Goal: Task Accomplishment & Management: Manage account settings

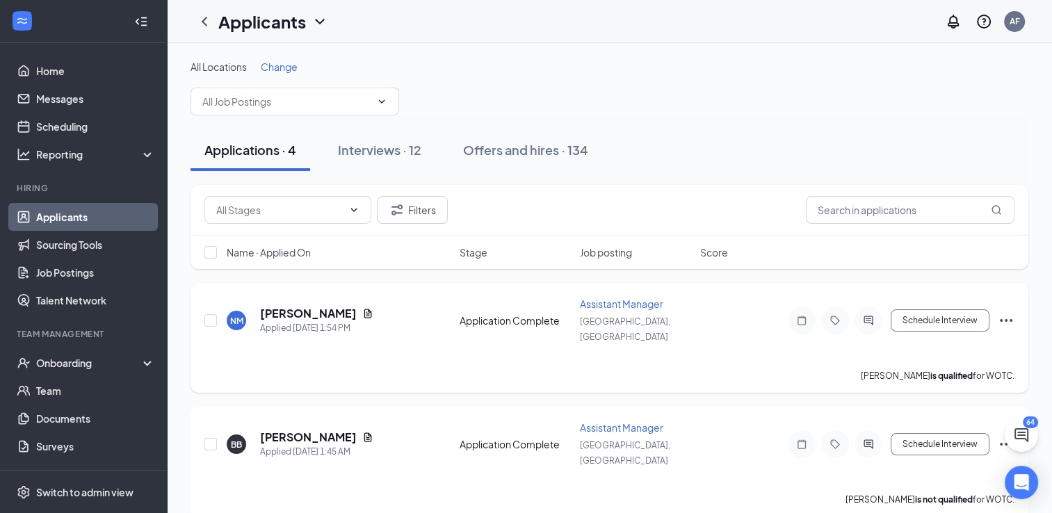
click at [1004, 313] on icon "Ellipses" at bounding box center [1006, 320] width 17 height 17
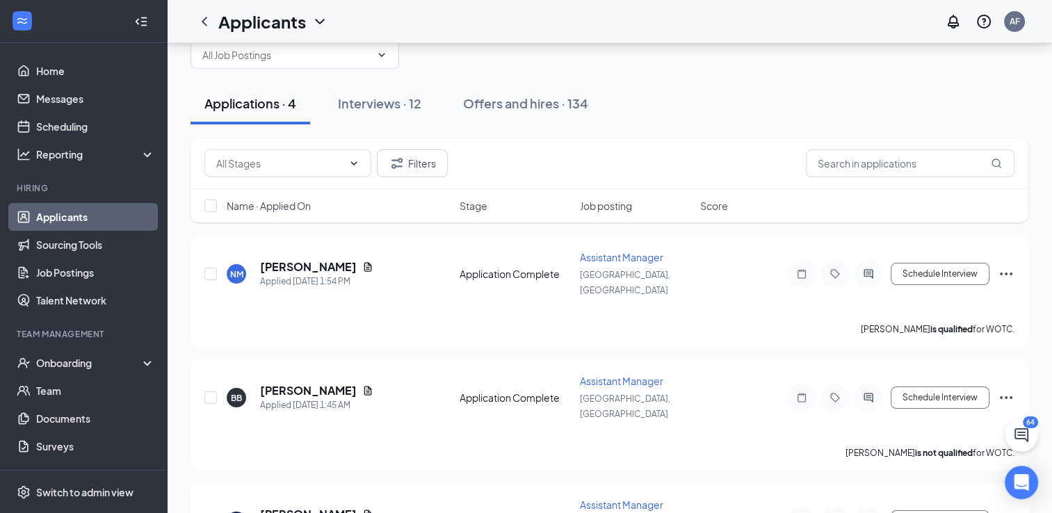
scroll to position [45, 0]
click at [1003, 268] on icon "Ellipses" at bounding box center [1006, 276] width 17 height 17
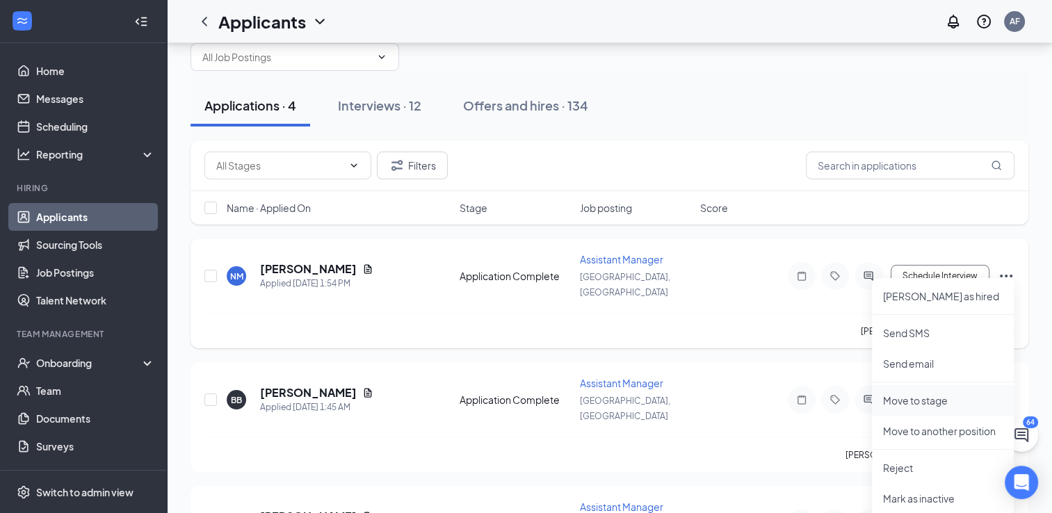
click at [946, 400] on p "Move to stage" at bounding box center [943, 401] width 120 height 14
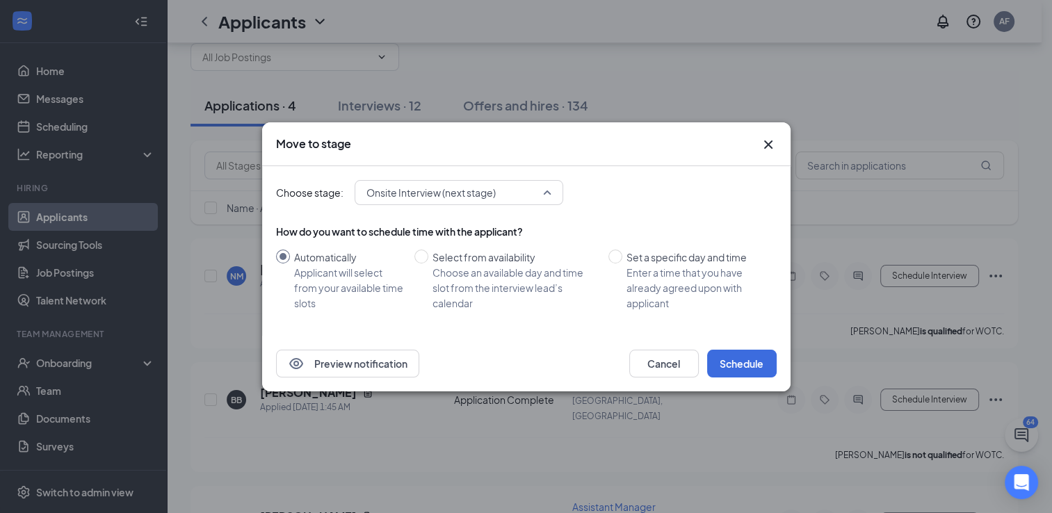
click at [550, 198] on div "Onsite Interview (next stage) 3560309 3560310 3970665 Application Additional In…" at bounding box center [459, 192] width 209 height 25
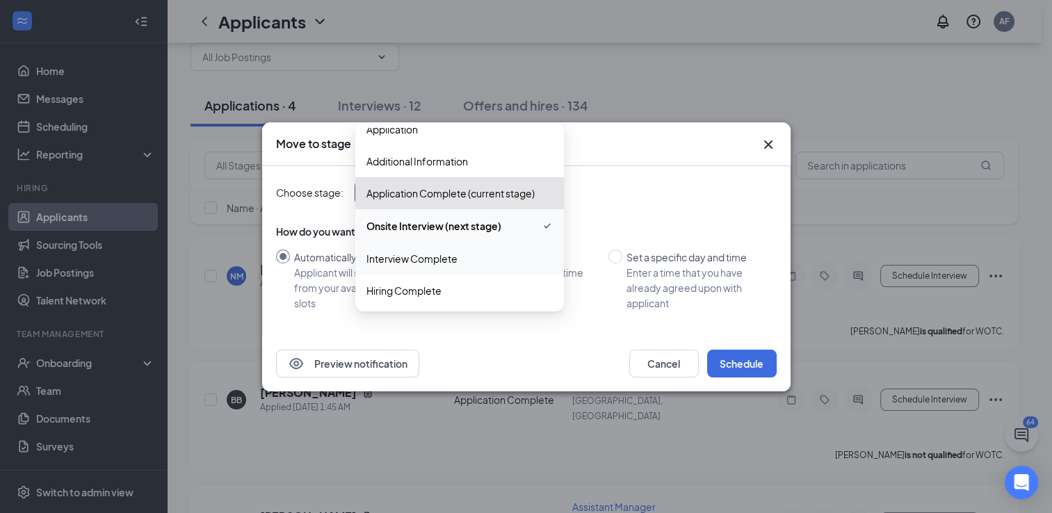
scroll to position [0, 0]
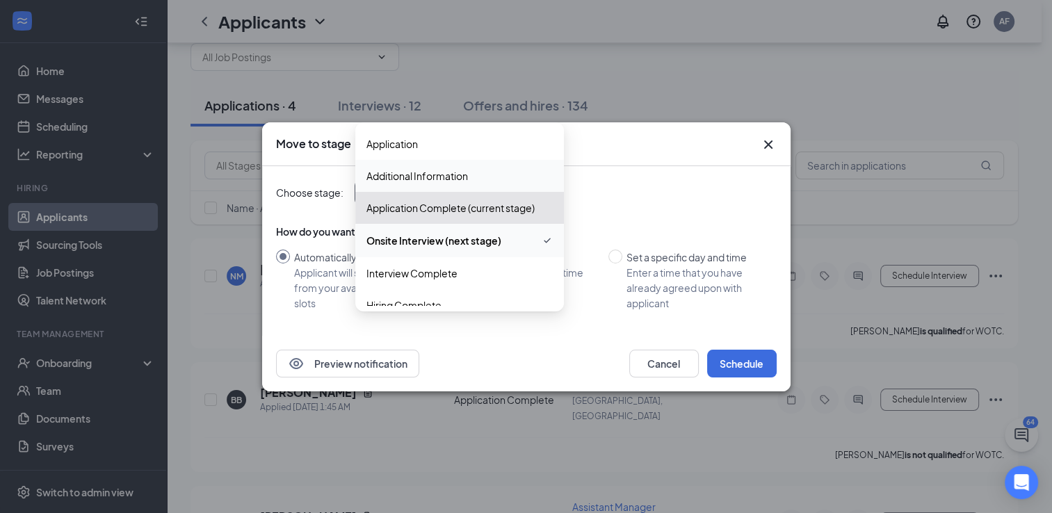
click at [565, 332] on div "Choose stage: Onsite Interview (next stage) 3560307 3560308 3560309 Application…" at bounding box center [526, 251] width 501 height 170
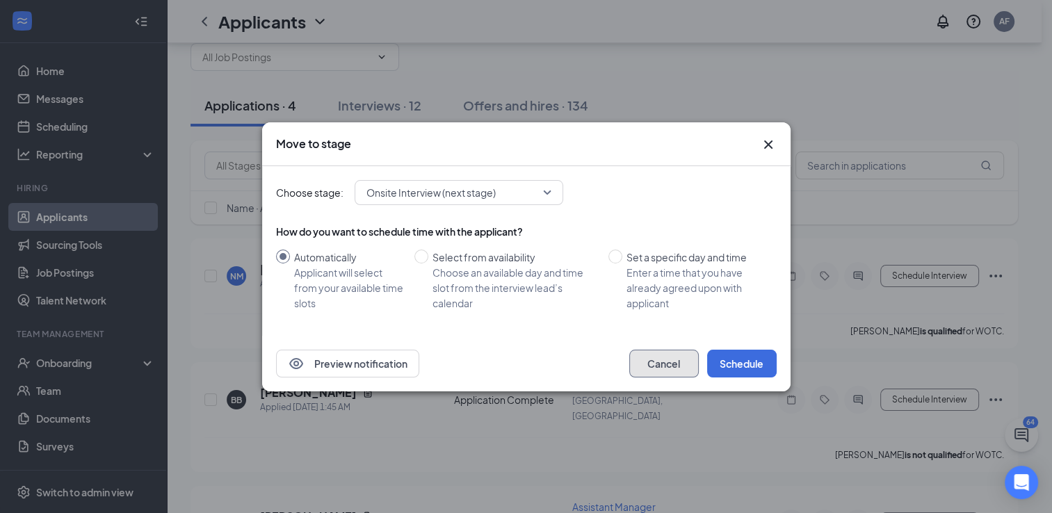
click at [652, 360] on button "Cancel" at bounding box center [664, 364] width 70 height 28
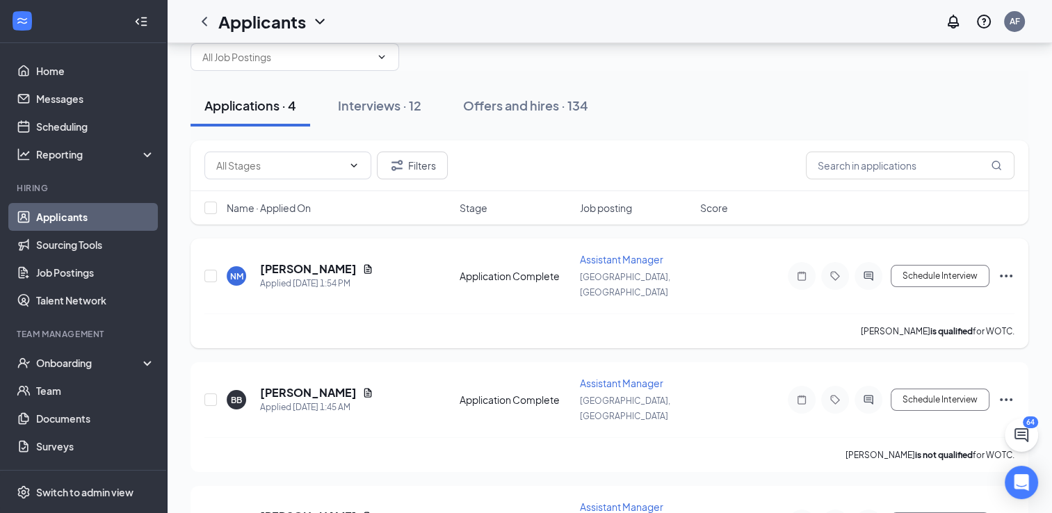
click at [1010, 271] on icon "Ellipses" at bounding box center [1006, 276] width 17 height 17
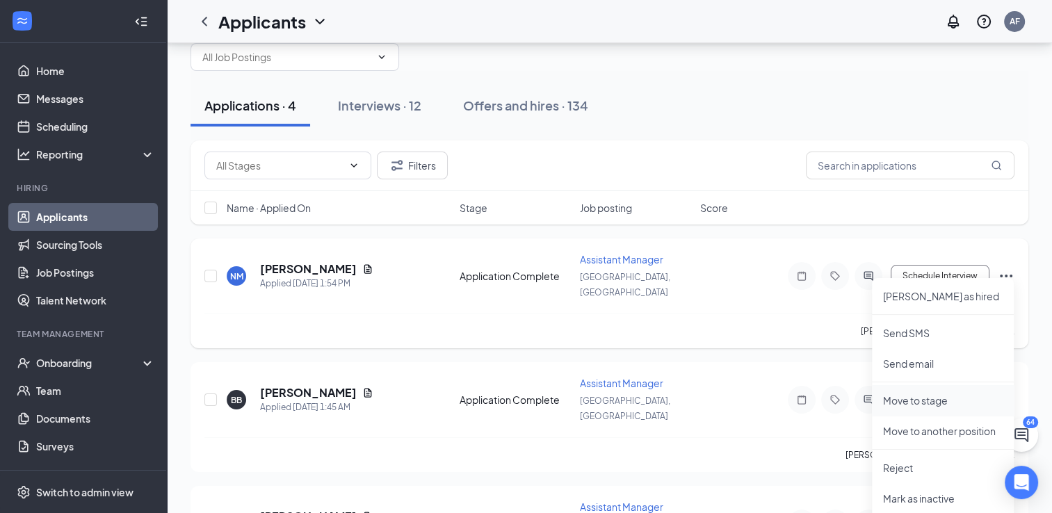
click at [910, 397] on p "Move to stage" at bounding box center [943, 401] width 120 height 14
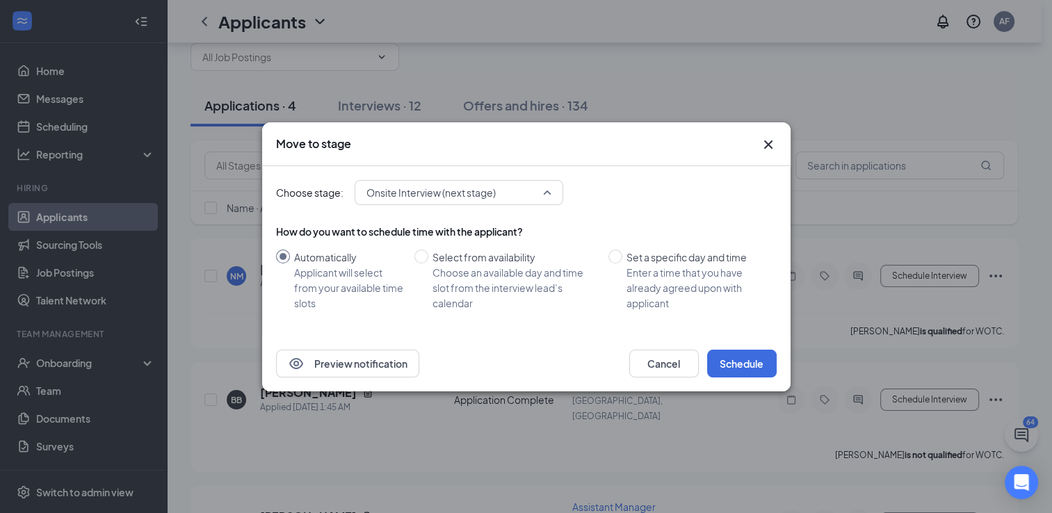
click at [535, 188] on div "Onsite Interview (next stage) 3560309 3560310 3970665 Application Additional In…" at bounding box center [459, 192] width 209 height 25
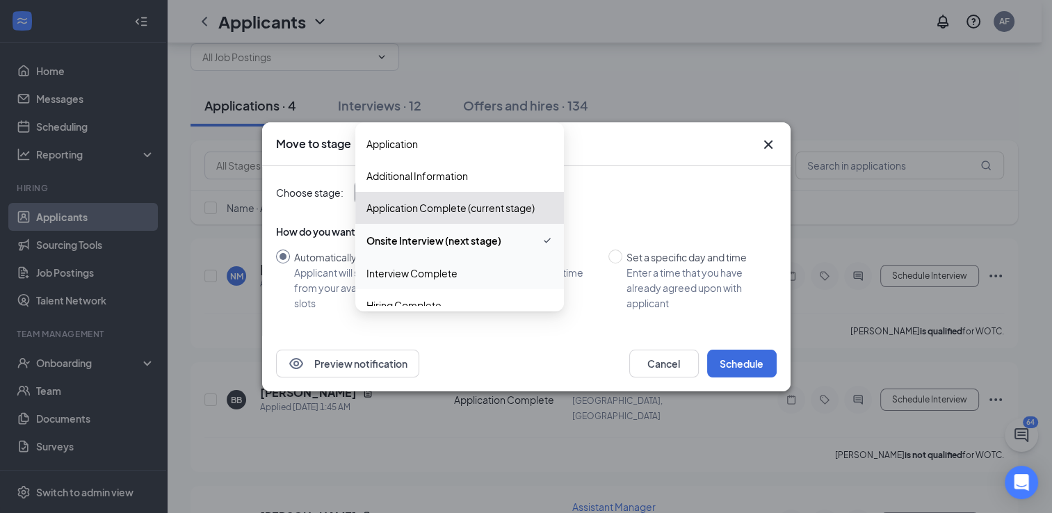
scroll to position [15, 0]
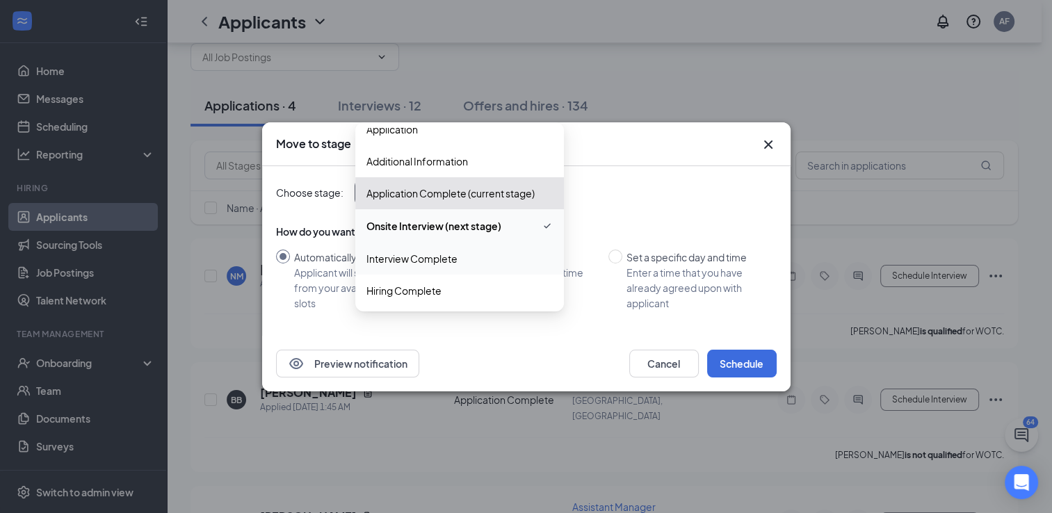
click at [451, 252] on span "Interview Complete" at bounding box center [411, 258] width 91 height 15
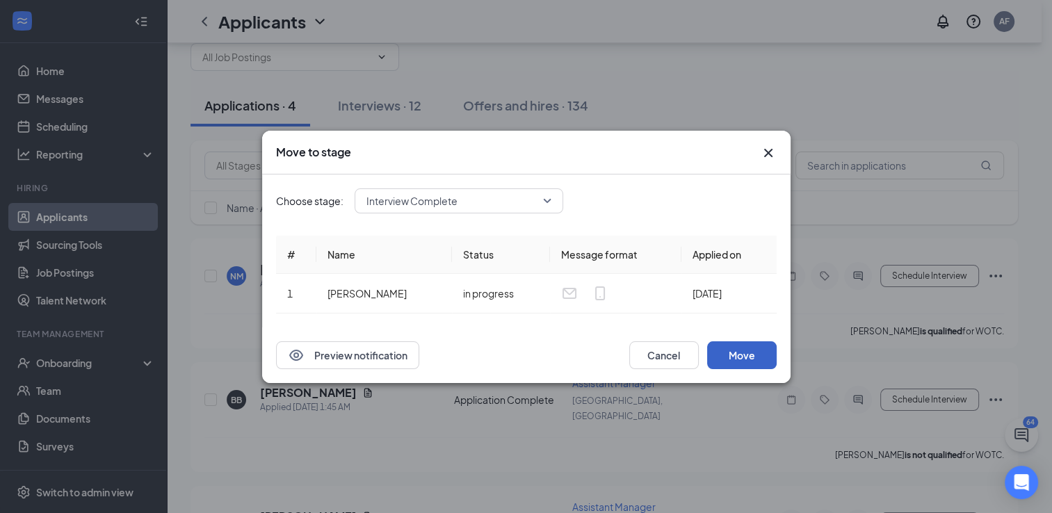
click at [734, 360] on button "Move" at bounding box center [742, 355] width 70 height 28
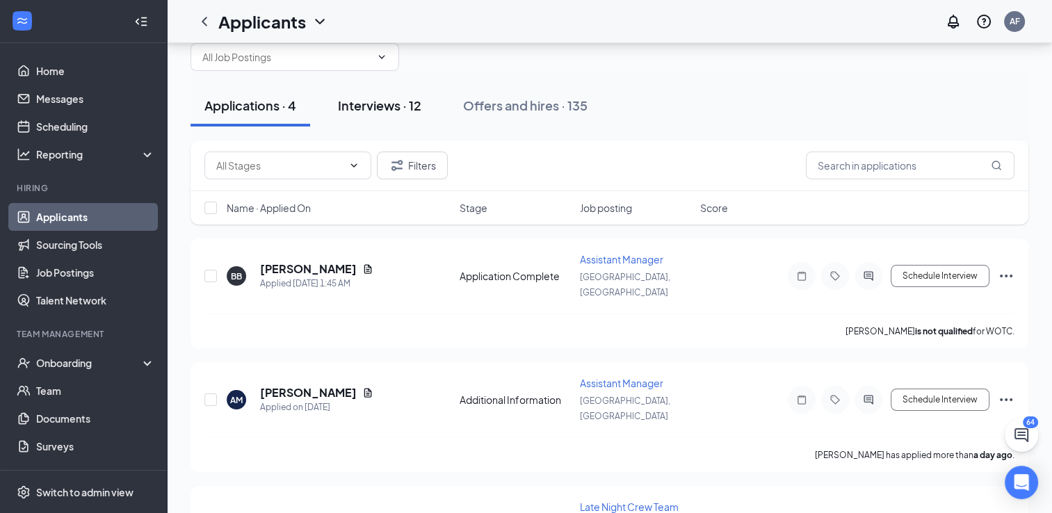
click at [392, 115] on button "Interviews · 12" at bounding box center [379, 106] width 111 height 42
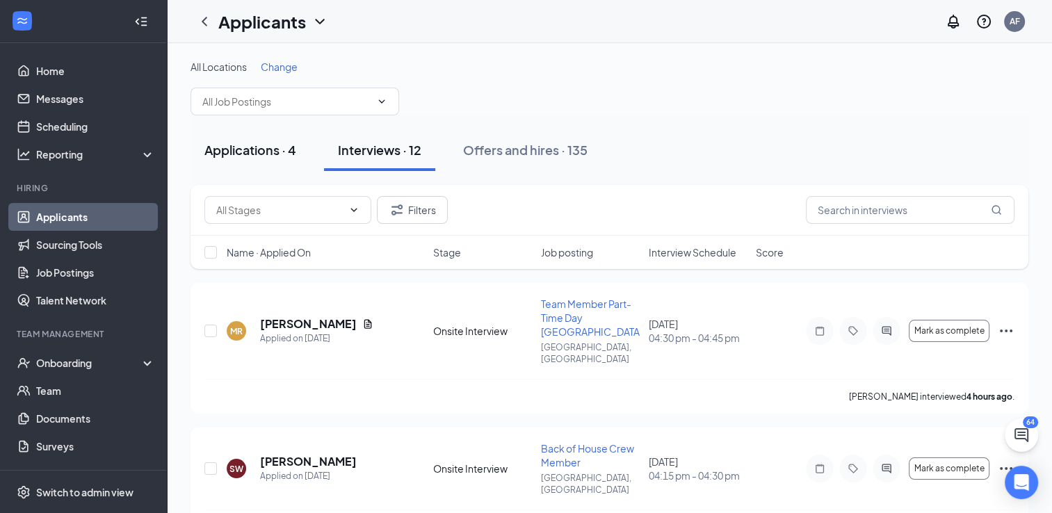
click at [257, 149] on div "Applications · 4" at bounding box center [250, 149] width 92 height 17
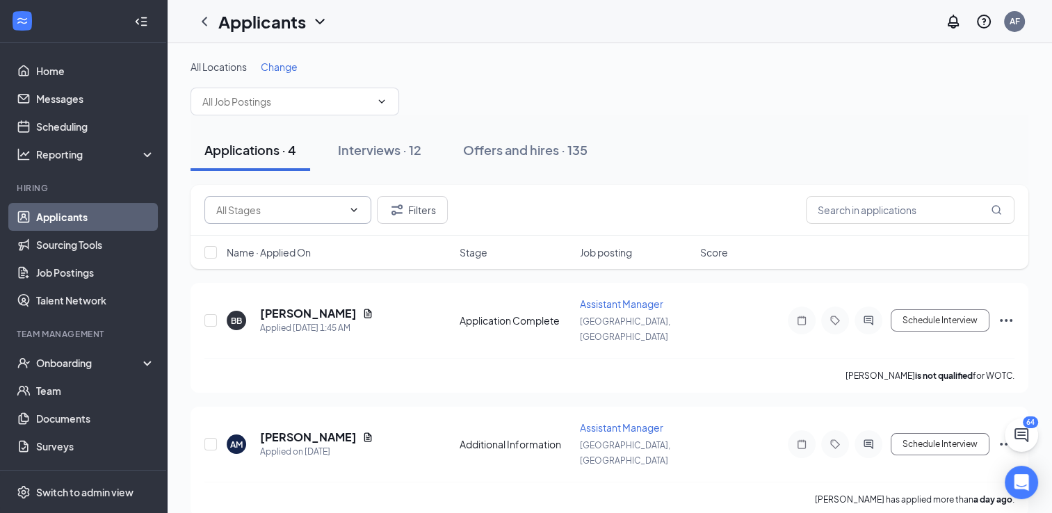
click at [344, 209] on span at bounding box center [287, 210] width 167 height 28
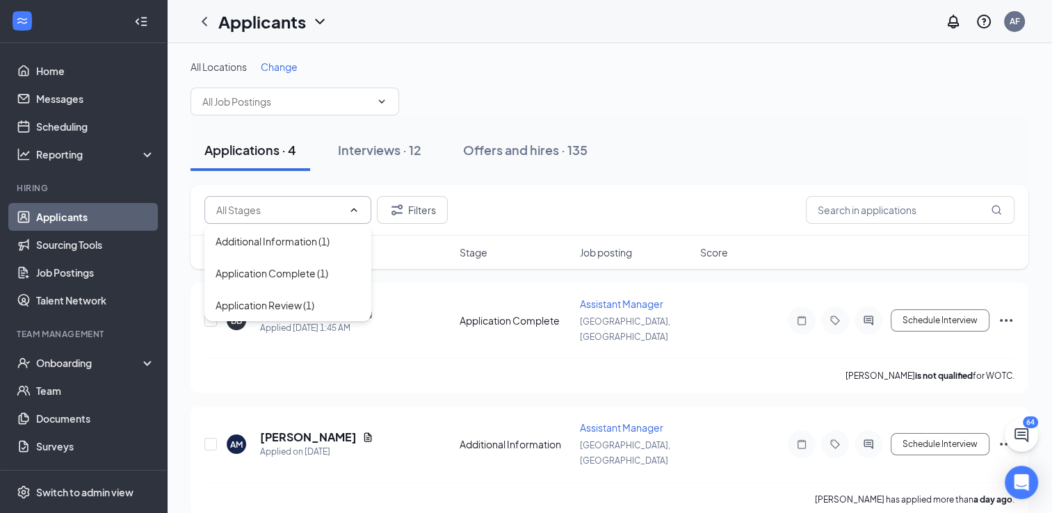
click at [319, 207] on input "text" at bounding box center [279, 209] width 127 height 15
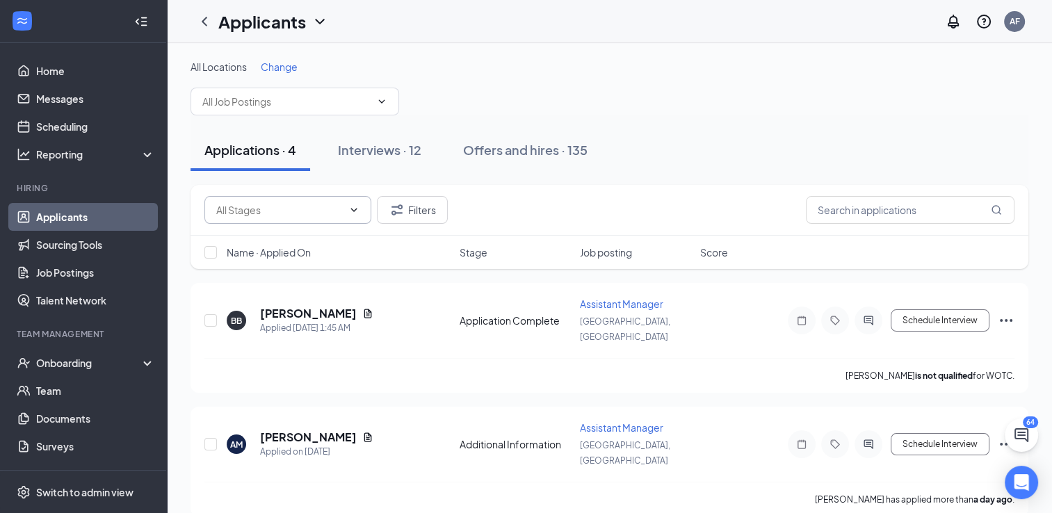
click at [355, 216] on span at bounding box center [287, 210] width 167 height 28
click at [64, 369] on div "Onboarding" at bounding box center [89, 363] width 107 height 14
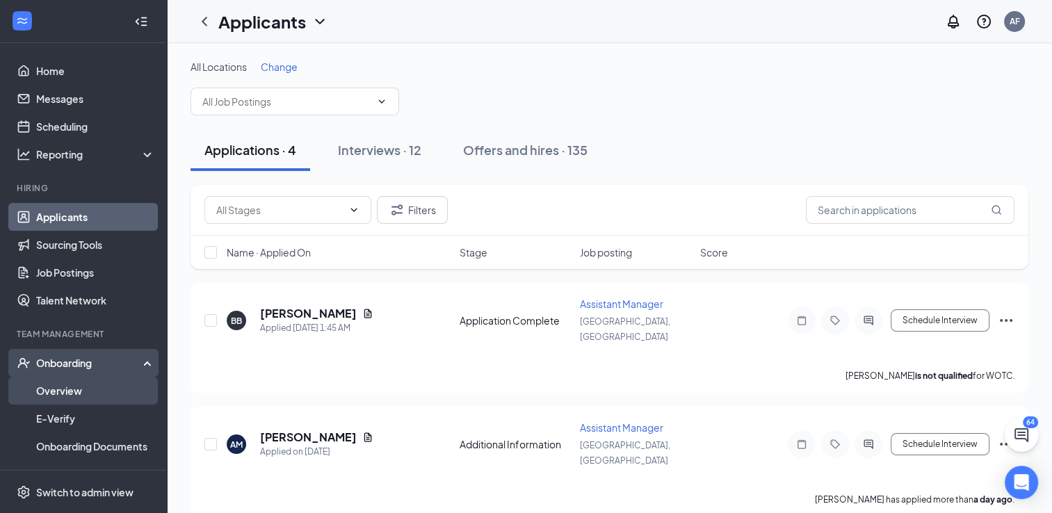
click at [52, 394] on link "Overview" at bounding box center [95, 391] width 119 height 28
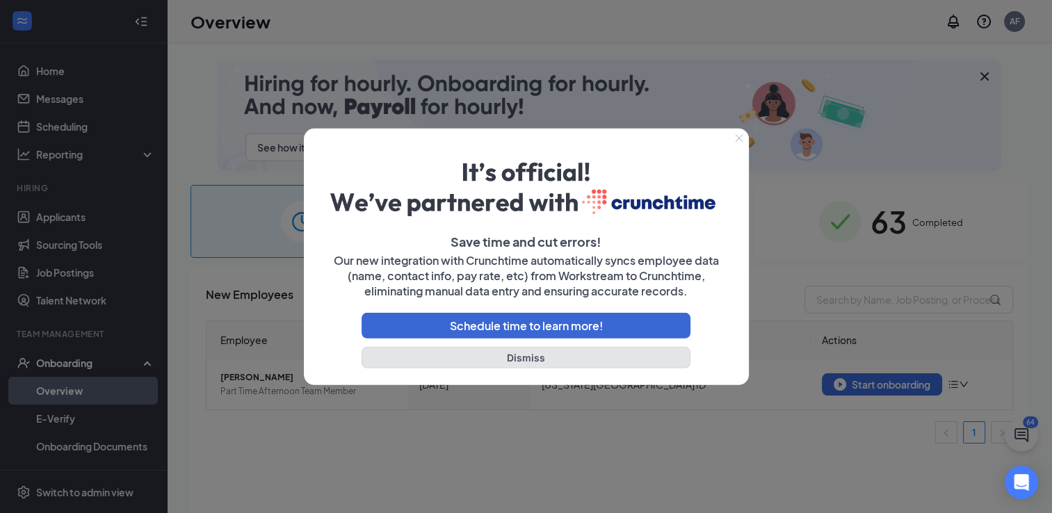
click at [503, 356] on button "Dismiss" at bounding box center [527, 357] width 330 height 22
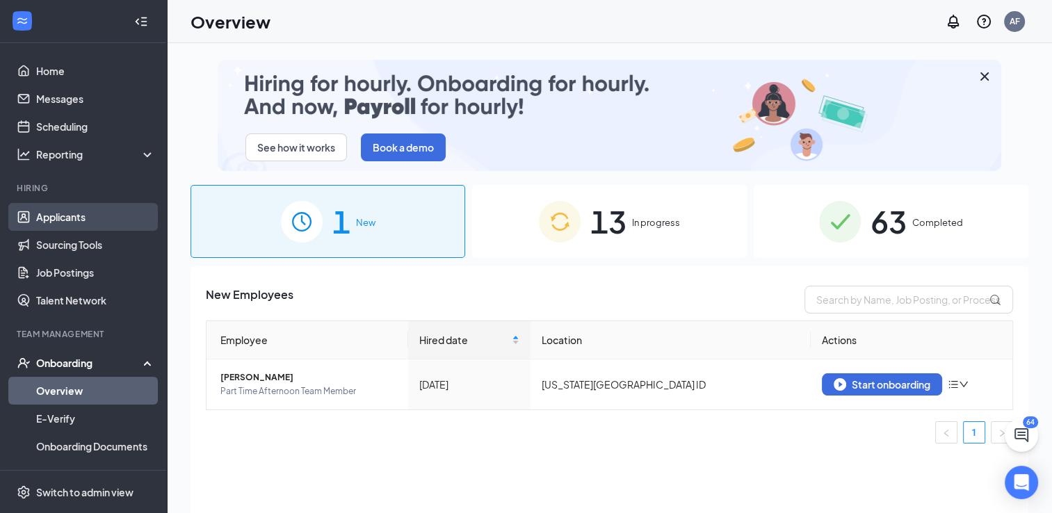
click at [53, 218] on link "Applicants" at bounding box center [95, 217] width 119 height 28
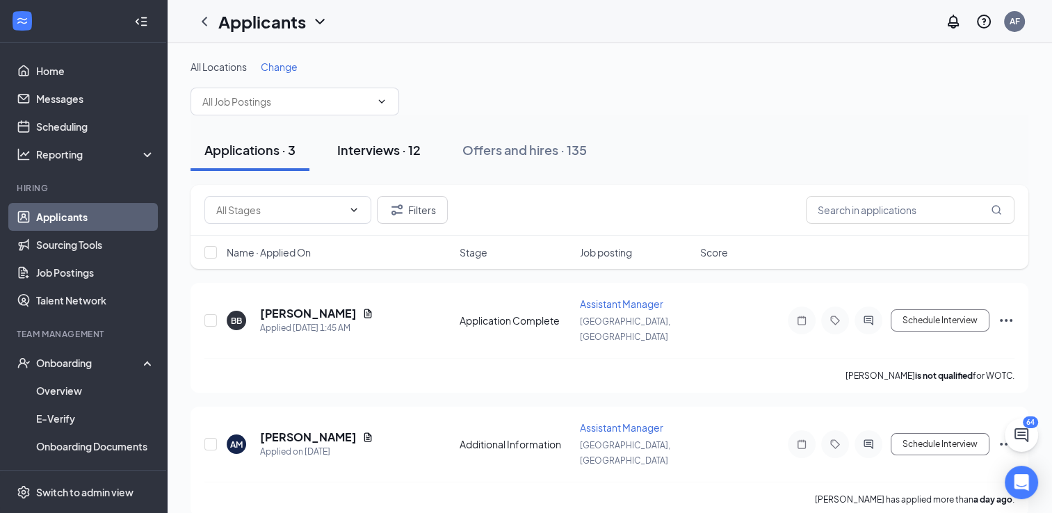
click at [406, 150] on div "Interviews · 12" at bounding box center [378, 149] width 83 height 17
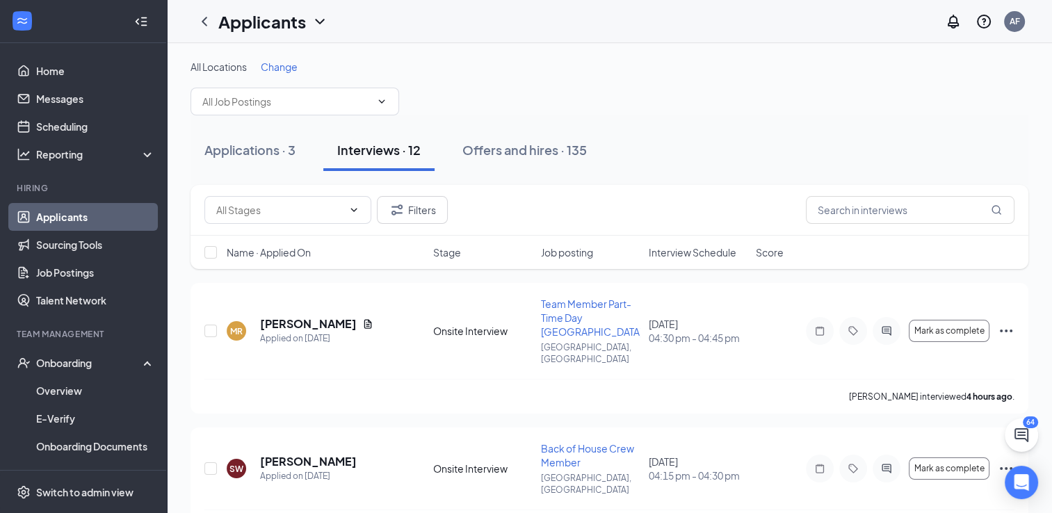
click at [468, 253] on div "Stage" at bounding box center [482, 252] width 99 height 14
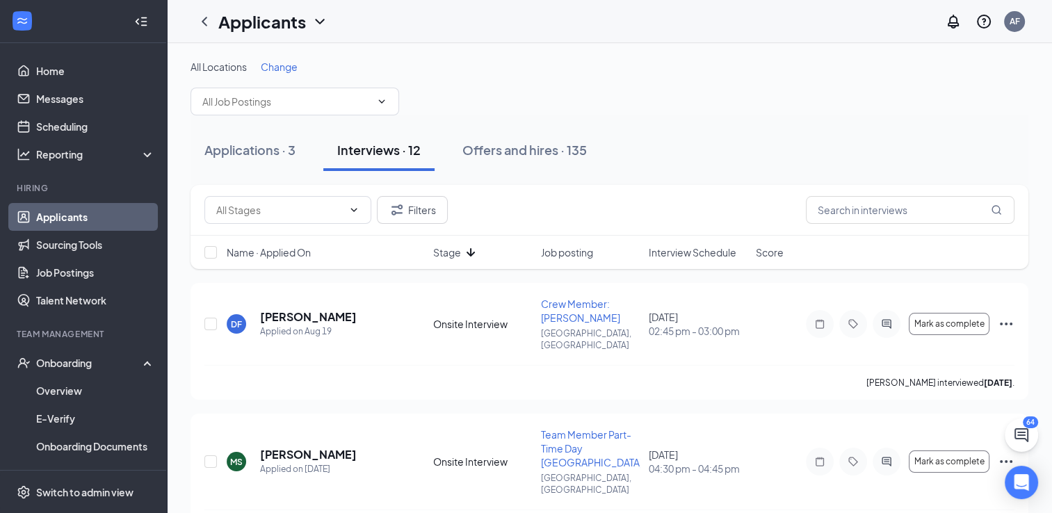
click at [469, 250] on icon "ArrowDown" at bounding box center [470, 252] width 17 height 17
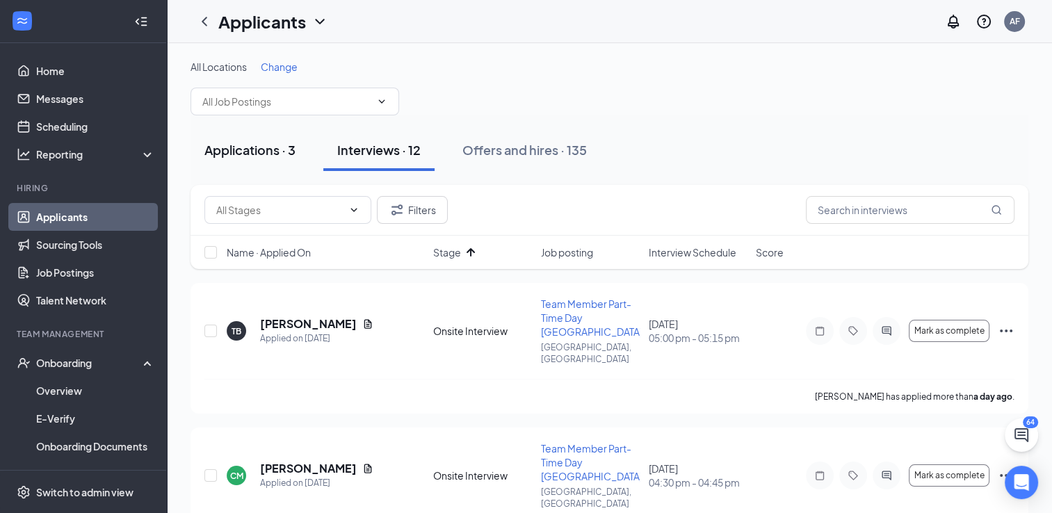
click at [268, 152] on div "Applications · 3" at bounding box center [249, 149] width 91 height 17
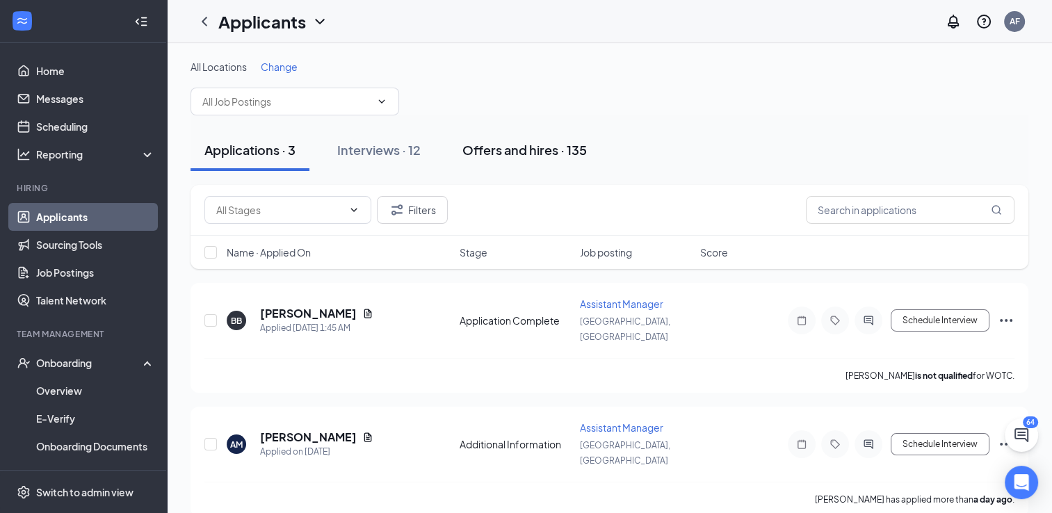
click at [505, 156] on div "Offers and hires · 135" at bounding box center [524, 149] width 124 height 17
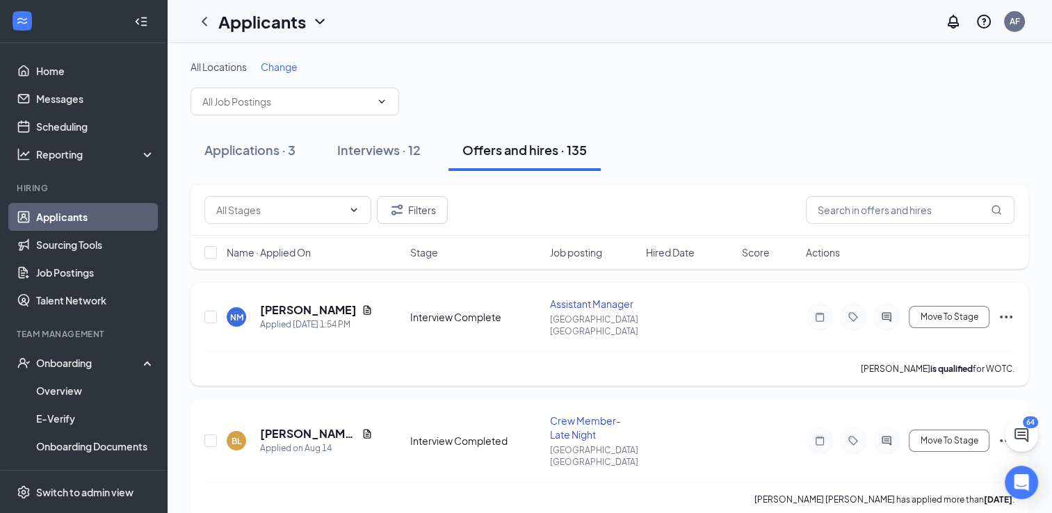
click at [1008, 311] on icon "Ellipses" at bounding box center [1006, 317] width 17 height 17
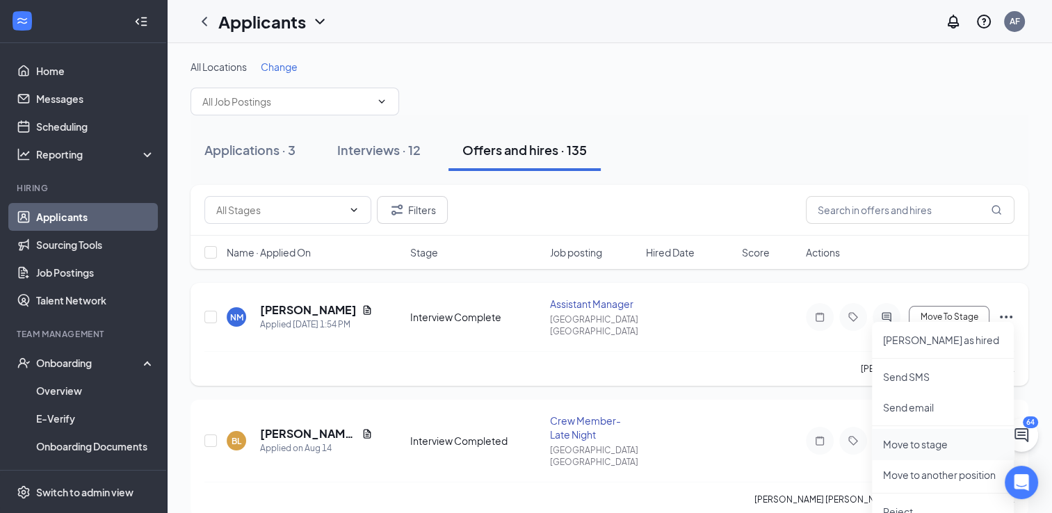
click at [926, 446] on p "Move to stage" at bounding box center [943, 444] width 120 height 14
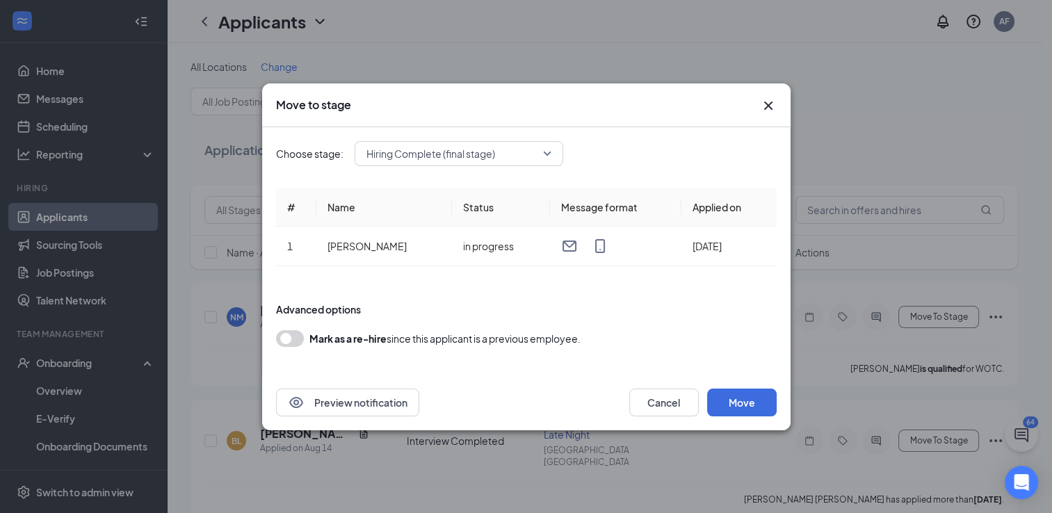
click at [542, 151] on span "Hiring Complete (final stage)" at bounding box center [458, 153] width 185 height 21
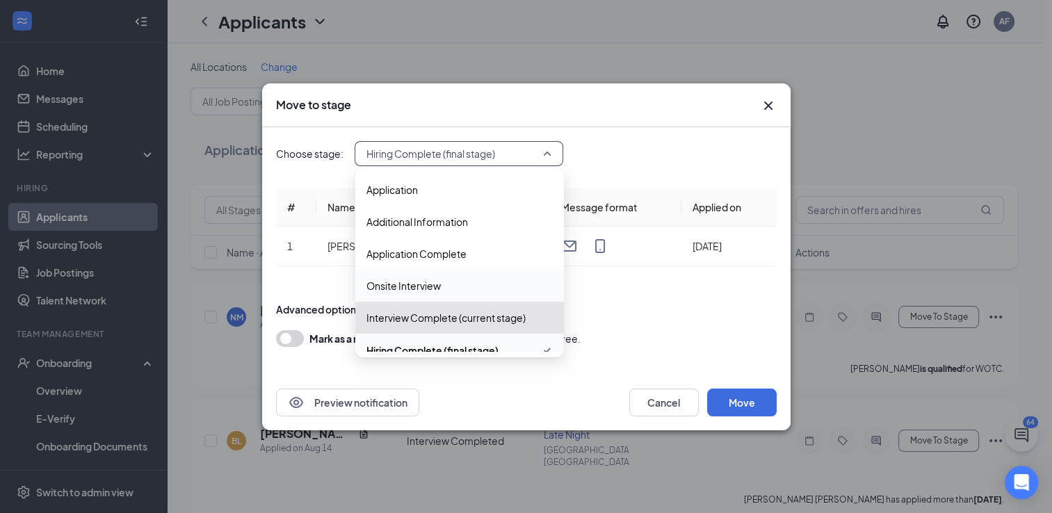
scroll to position [15, 0]
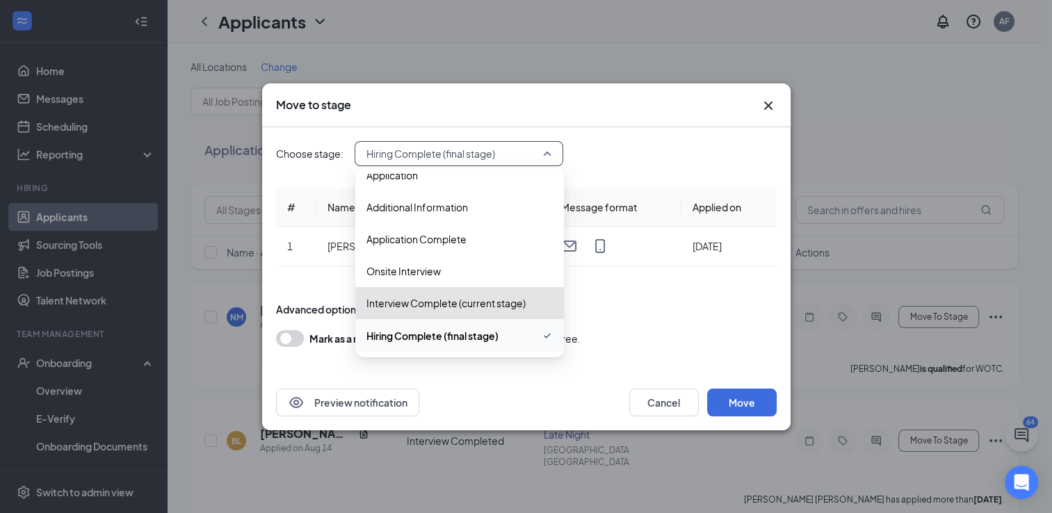
click at [472, 339] on span "Hiring Complete (final stage)" at bounding box center [432, 335] width 132 height 15
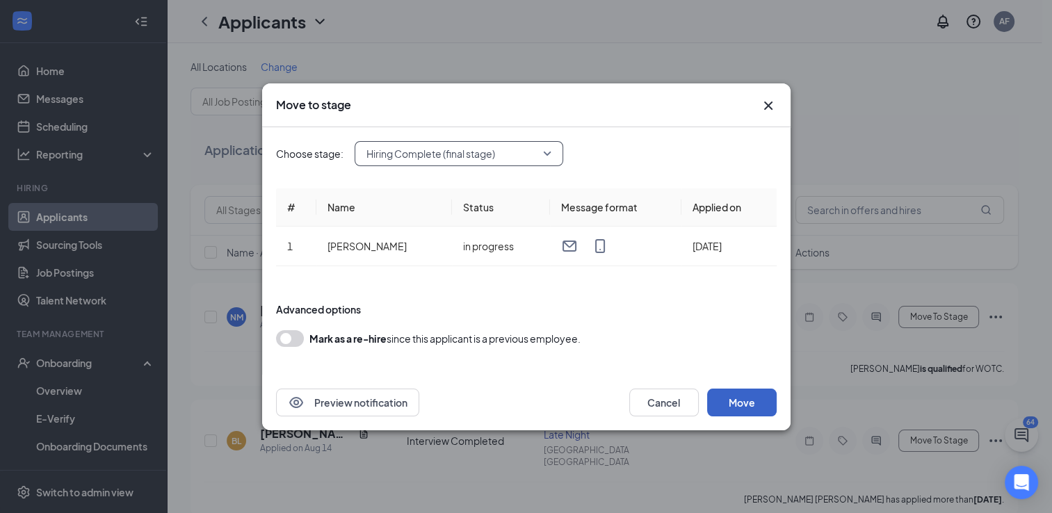
click at [744, 405] on button "Move" at bounding box center [742, 403] width 70 height 28
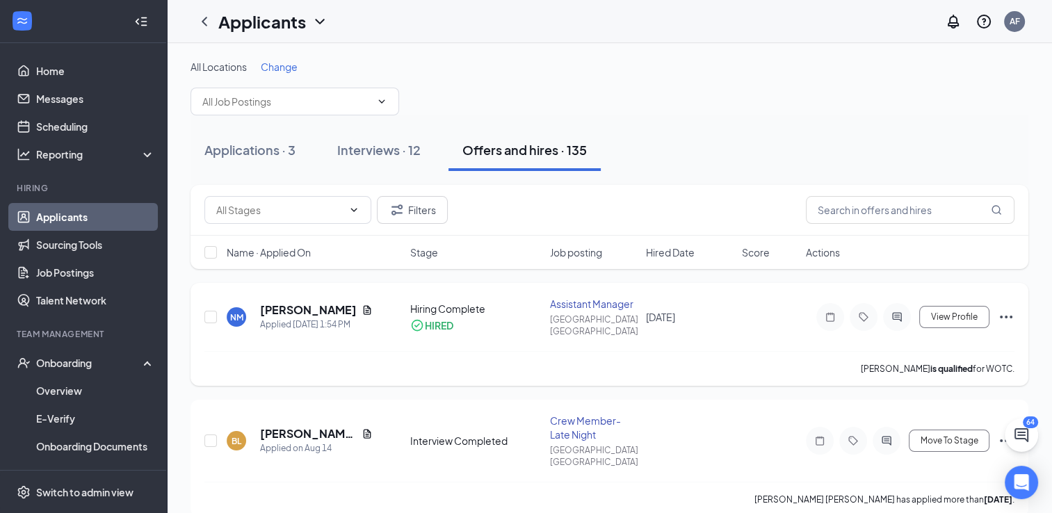
click at [1004, 314] on icon "Ellipses" at bounding box center [1006, 317] width 17 height 17
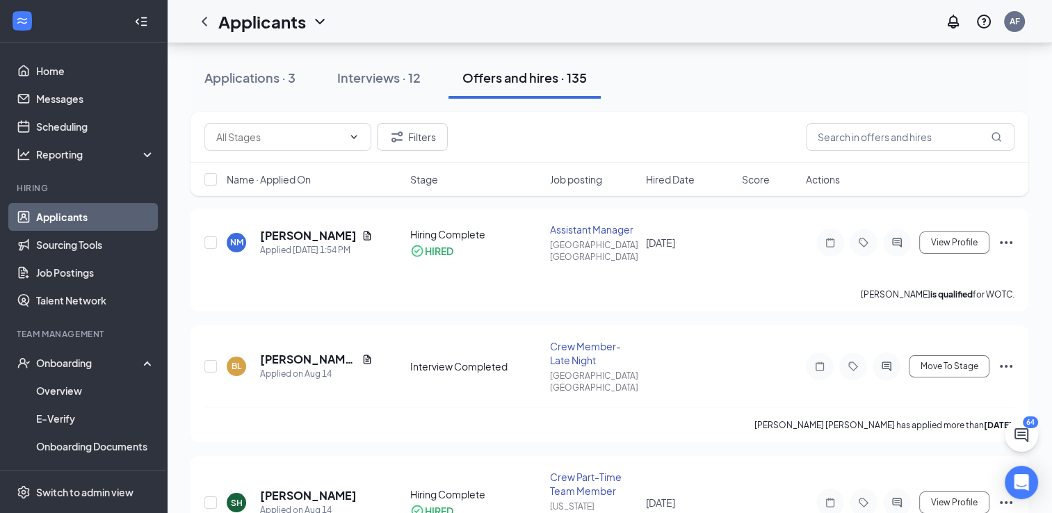
scroll to position [55, 0]
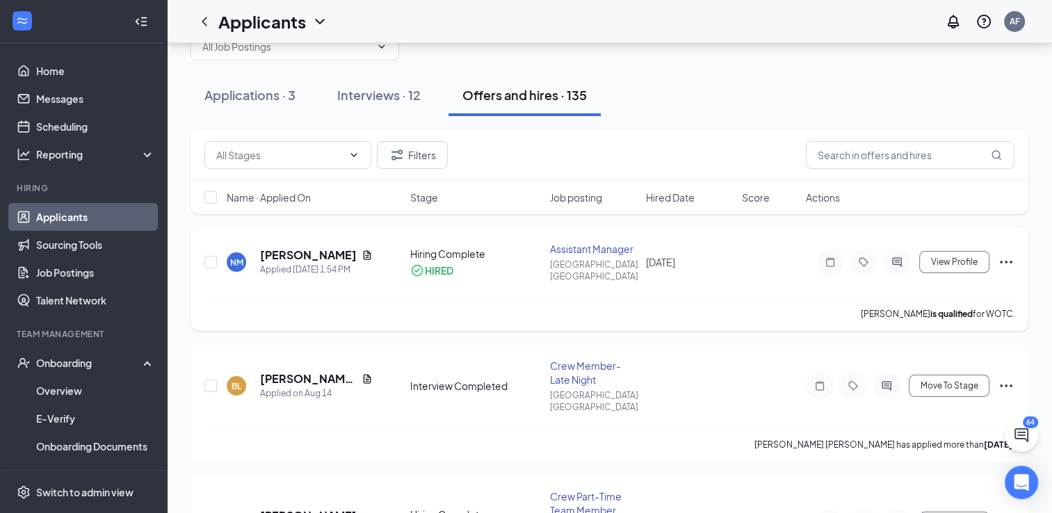
click at [1012, 259] on icon "Ellipses" at bounding box center [1006, 262] width 17 height 17
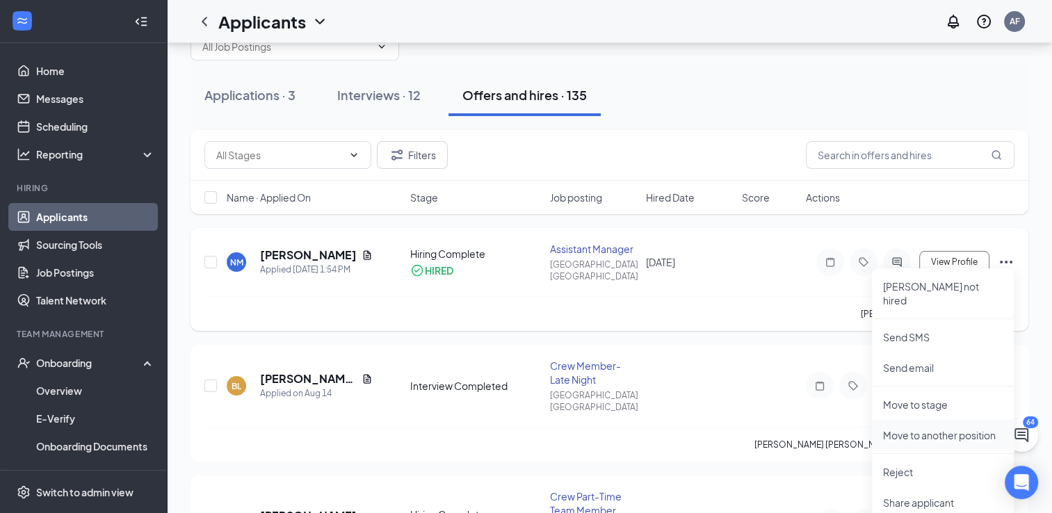
click at [920, 428] on p "Move to another position" at bounding box center [943, 435] width 120 height 14
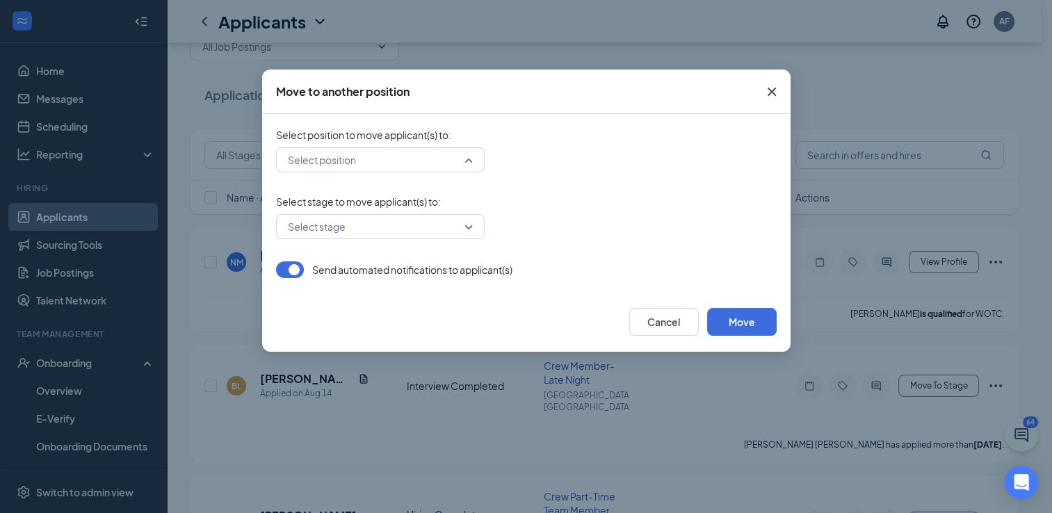
click at [460, 161] on input "search" at bounding box center [375, 160] width 182 height 24
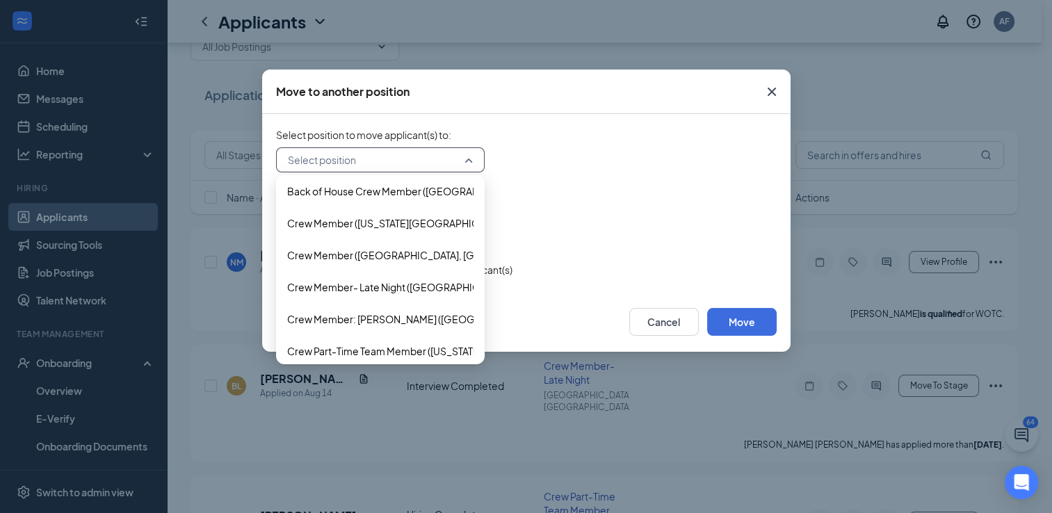
scroll to position [137, 0]
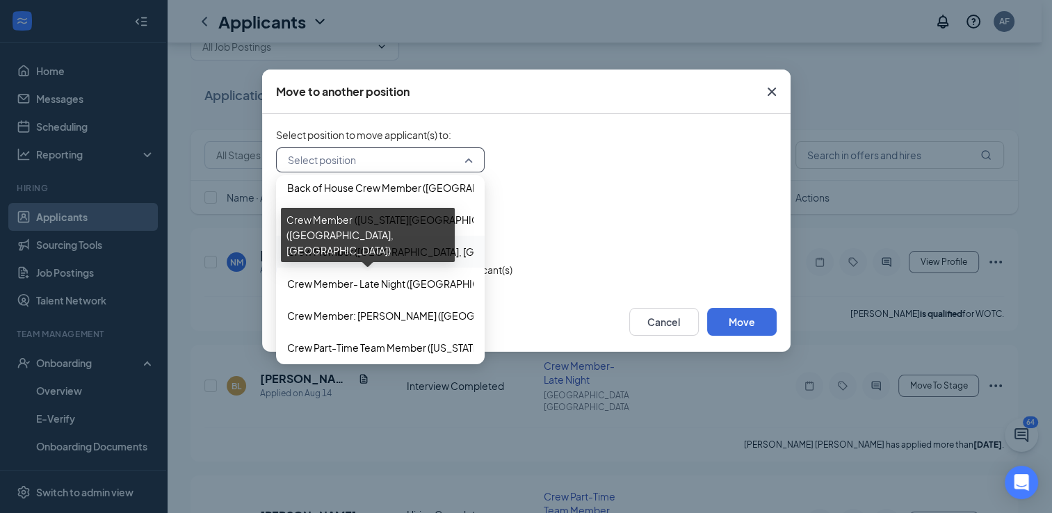
click at [399, 254] on span "Crew Member ([GEOGRAPHIC_DATA], [GEOGRAPHIC_DATA])" at bounding box center [427, 251] width 280 height 15
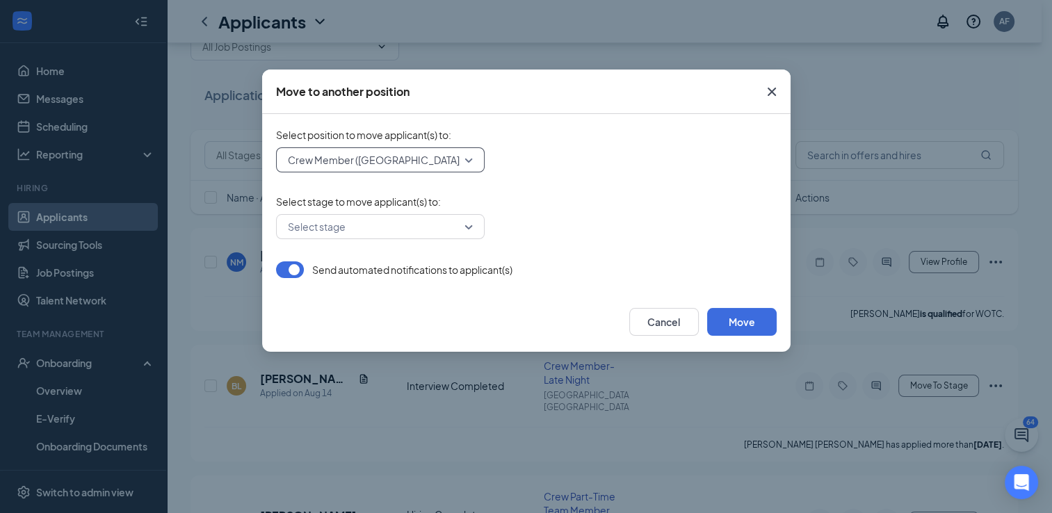
click at [470, 220] on div "Select stage" at bounding box center [380, 226] width 209 height 25
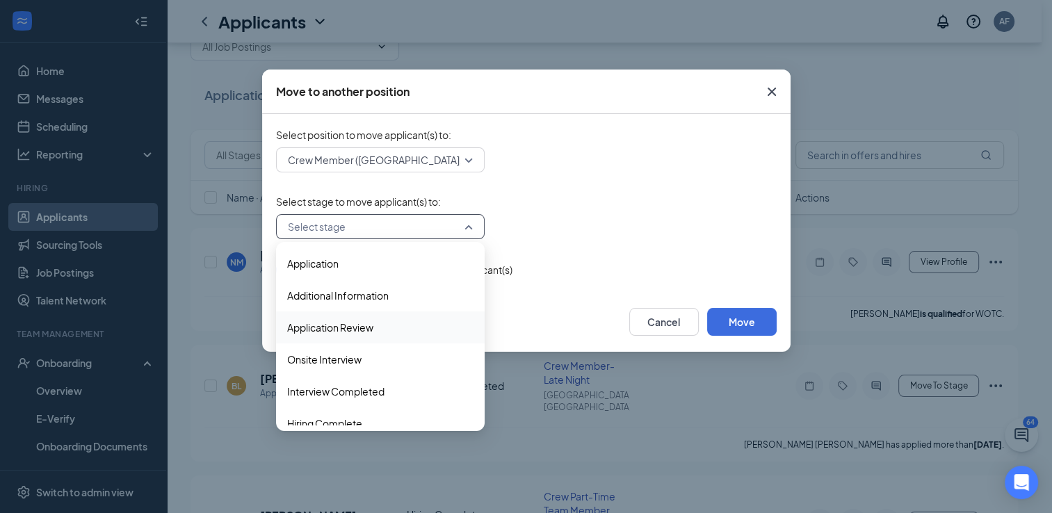
scroll to position [14, 0]
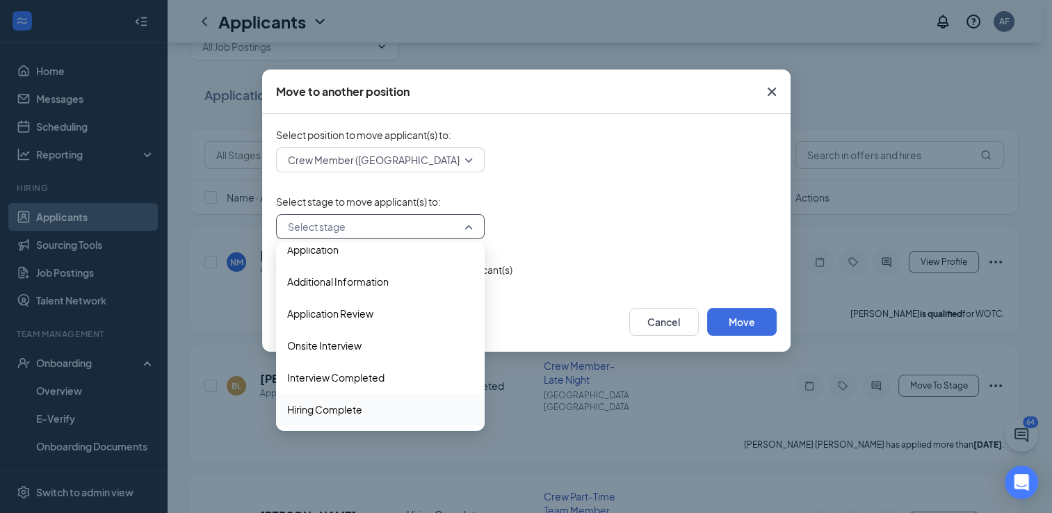
click at [352, 416] on span "Hiring Complete" at bounding box center [324, 409] width 75 height 15
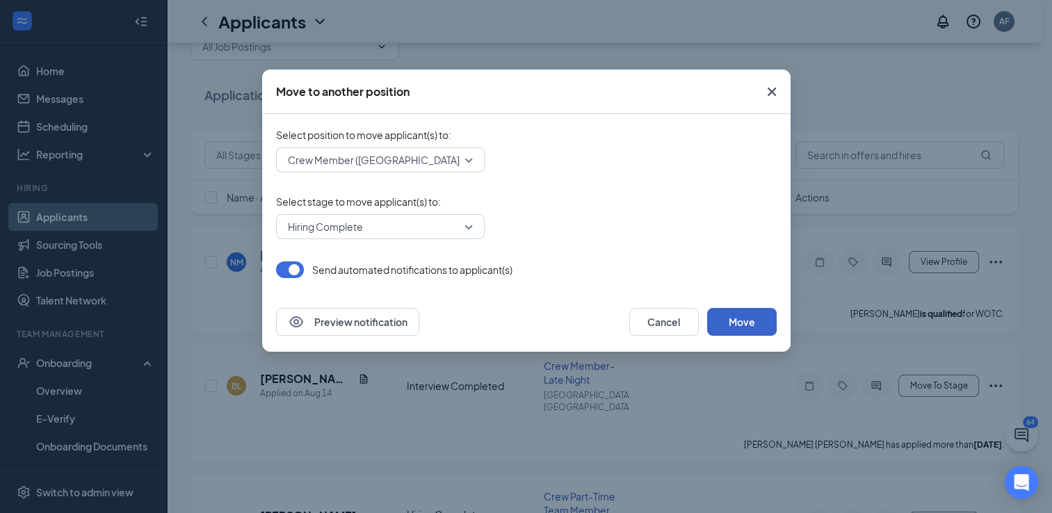
click at [727, 326] on button "Move" at bounding box center [742, 322] width 70 height 28
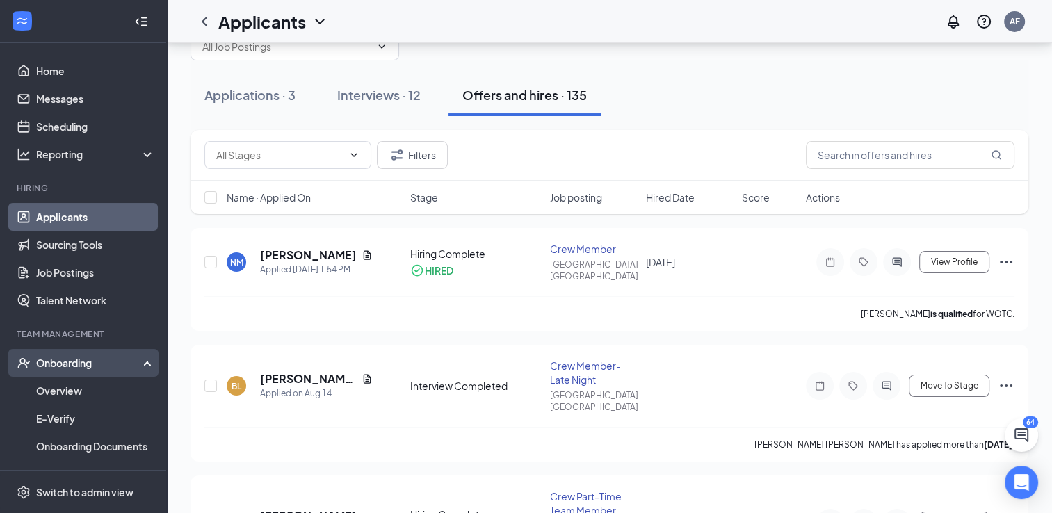
click at [58, 360] on div "Onboarding" at bounding box center [89, 363] width 107 height 14
click at [65, 389] on link "Overview" at bounding box center [95, 391] width 119 height 28
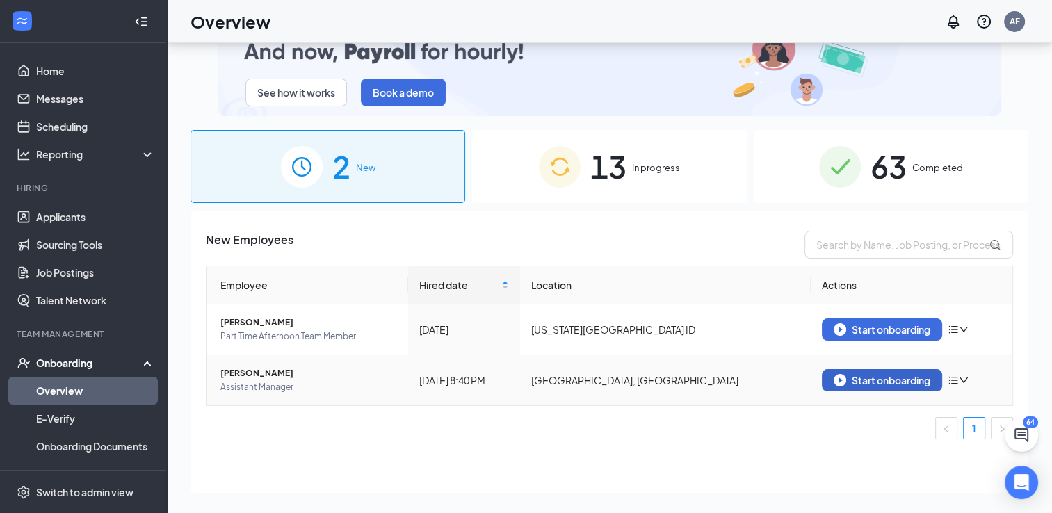
click at [879, 382] on div "Start onboarding" at bounding box center [882, 380] width 97 height 13
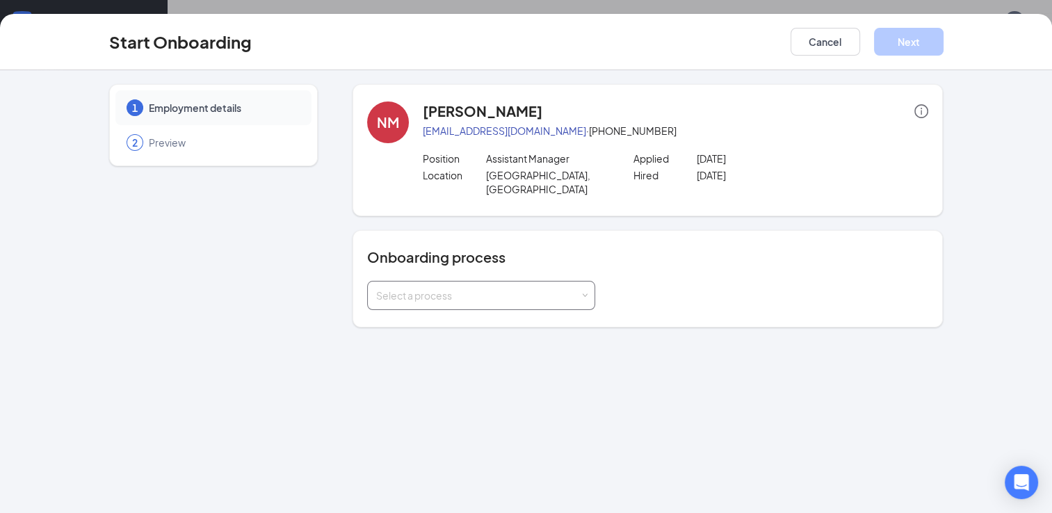
click at [567, 289] on div "Select a process" at bounding box center [478, 296] width 204 height 14
click at [440, 305] on span "[PERSON_NAME] - Team Member Onboarding" at bounding box center [477, 311] width 210 height 13
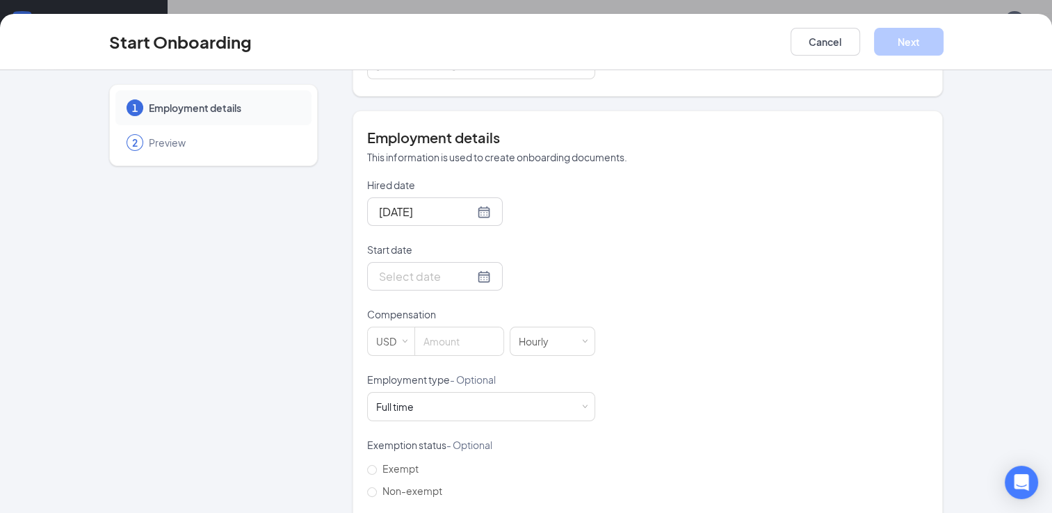
scroll to position [300, 0]
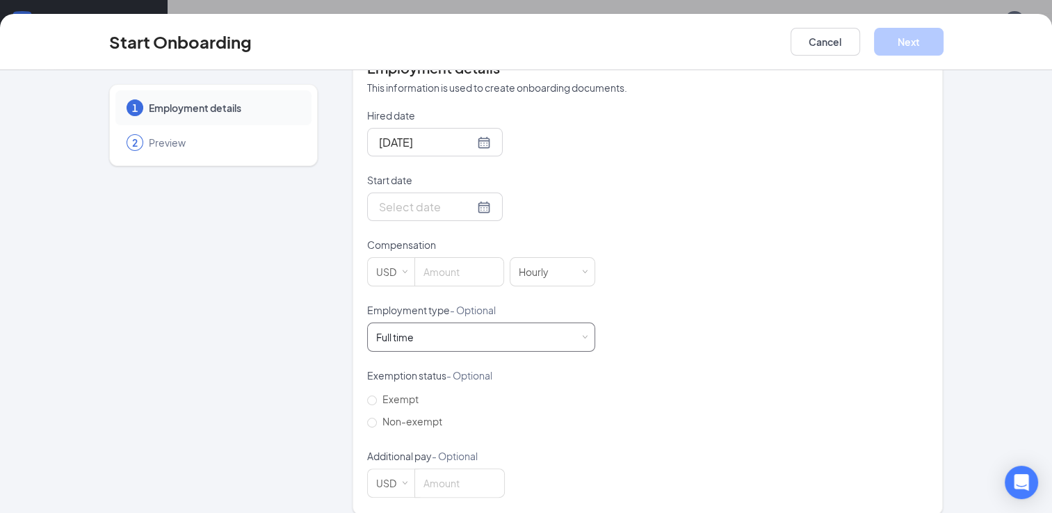
click at [570, 323] on div "Full time Works 30+ hours per week and is reasonably expected to work" at bounding box center [481, 337] width 210 height 28
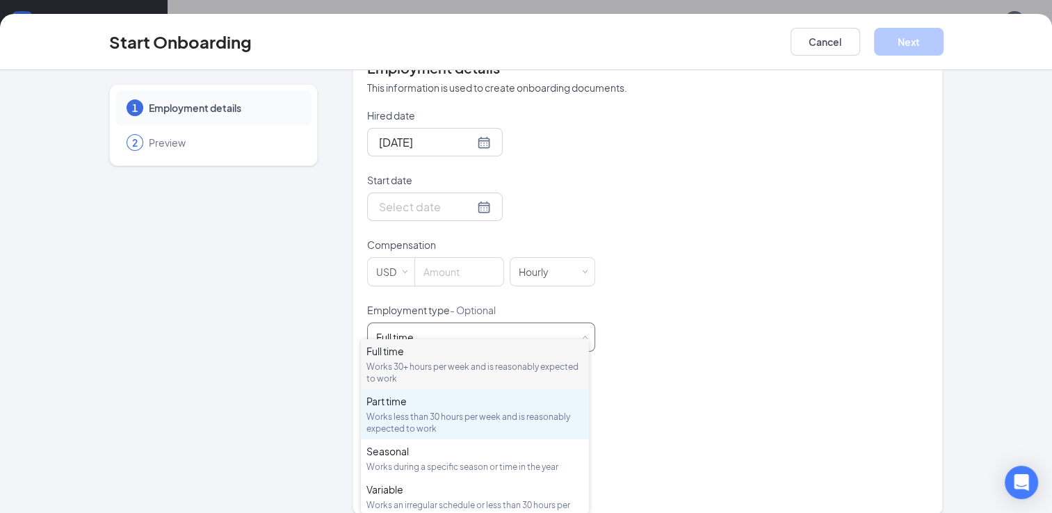
click at [424, 401] on div "Part time" at bounding box center [474, 401] width 217 height 14
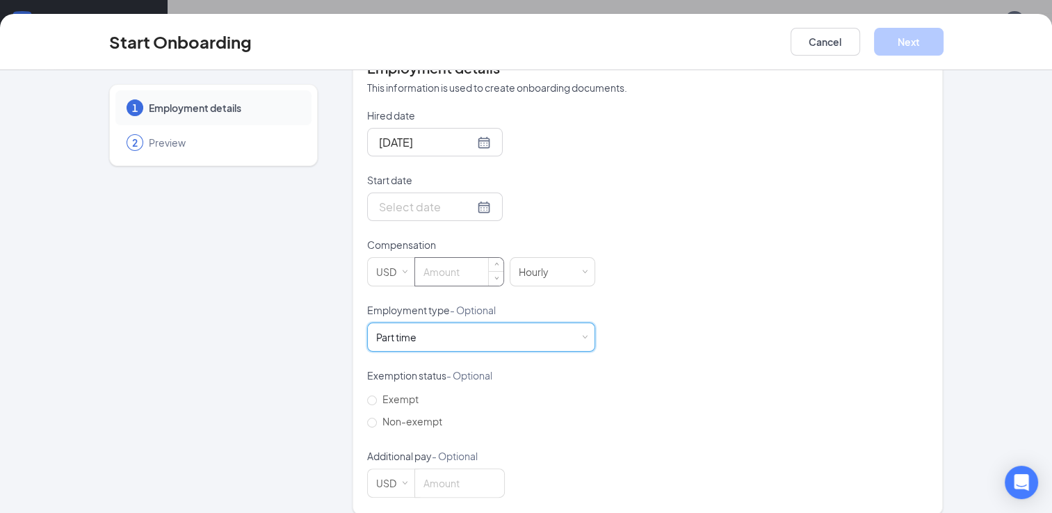
click at [456, 258] on input at bounding box center [459, 272] width 88 height 28
type input "11.5"
click at [576, 205] on form "Hired date [DATE] Start date Compensation USD 11.5 [DEMOGRAPHIC_DATA] Employmen…" at bounding box center [481, 302] width 228 height 389
click at [465, 198] on div at bounding box center [435, 206] width 112 height 17
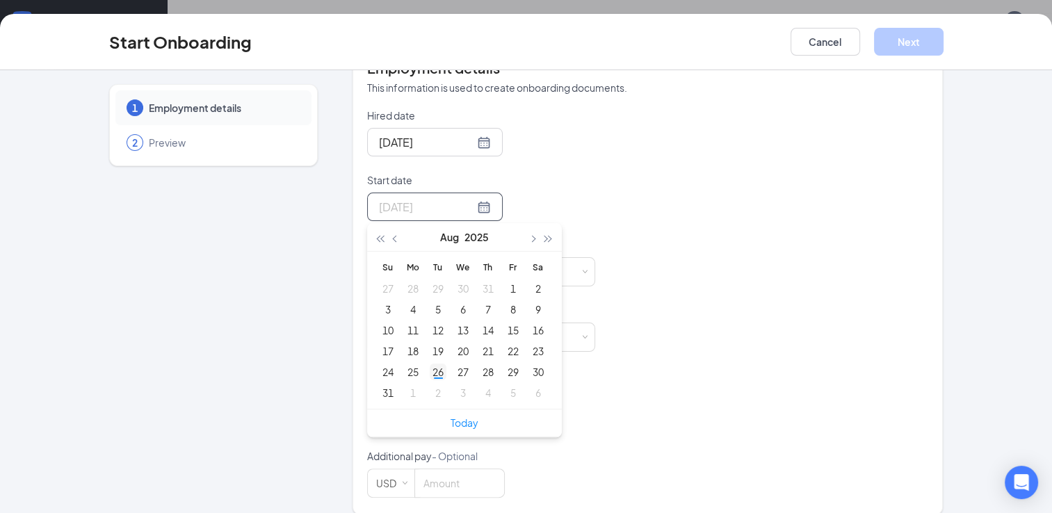
type input "[DATE]"
click at [434, 364] on div "26" at bounding box center [438, 372] width 17 height 17
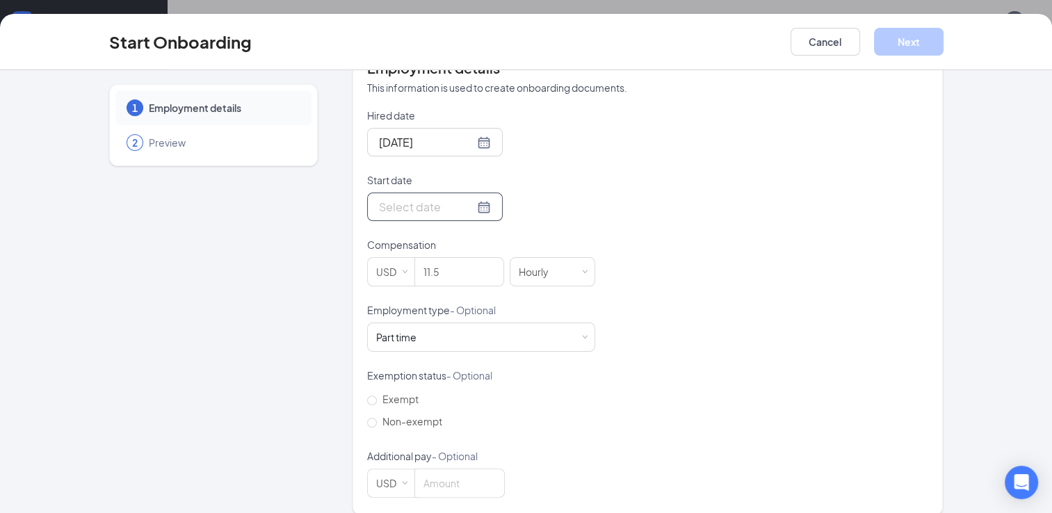
click at [437, 198] on input "Start date" at bounding box center [426, 206] width 95 height 17
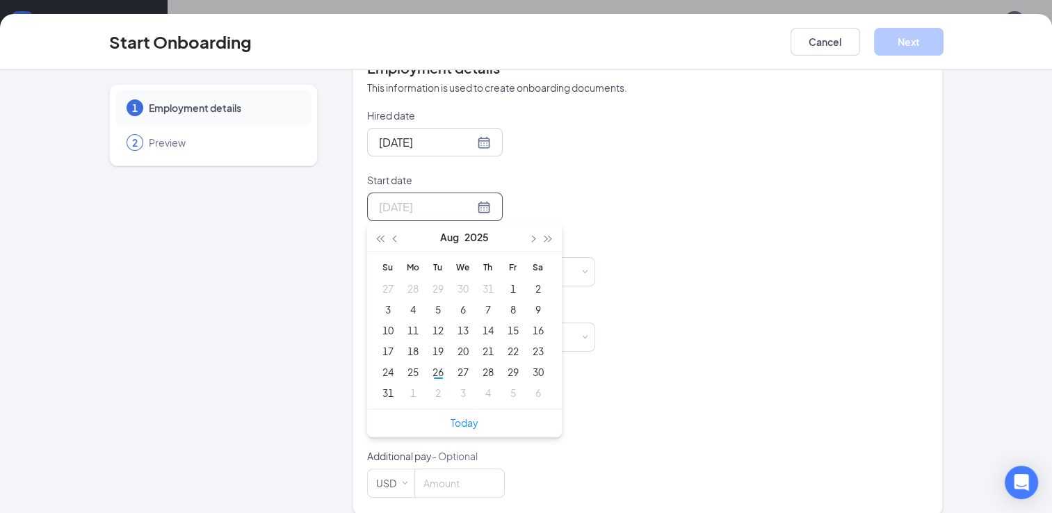
type input "[DATE]"
click at [462, 364] on div "27" at bounding box center [463, 372] width 17 height 17
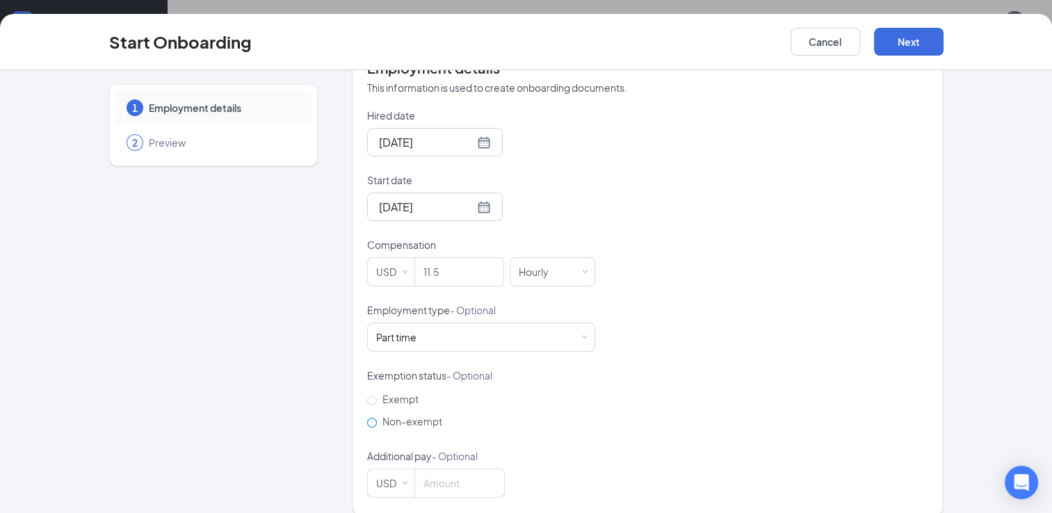
click at [367, 412] on label "Non-exempt" at bounding box center [407, 421] width 81 height 22
click at [367, 418] on input "Non-exempt" at bounding box center [372, 423] width 10 height 10
radio input "true"
click at [901, 32] on button "Next" at bounding box center [909, 42] width 70 height 28
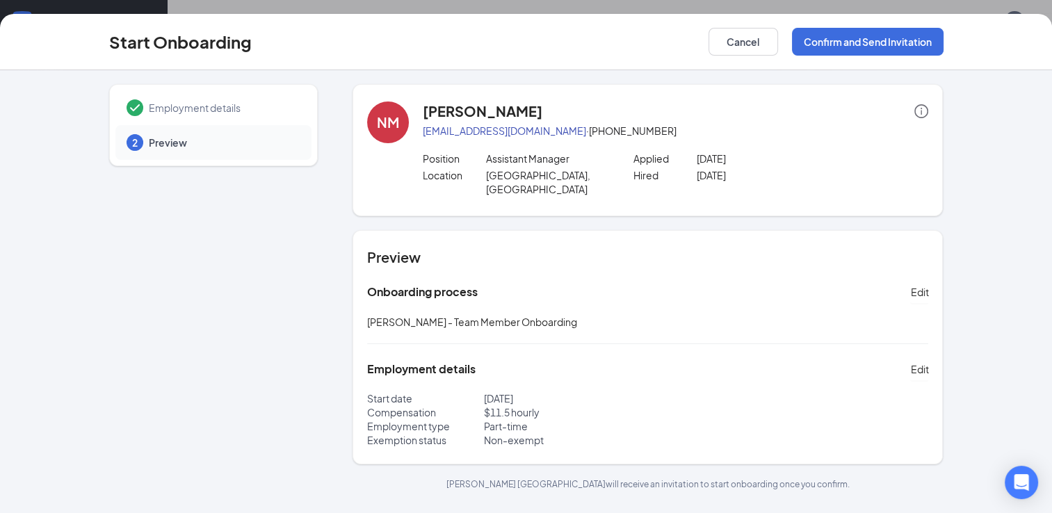
scroll to position [63, 0]
click at [870, 47] on button "Confirm and Send Invitation" at bounding box center [868, 42] width 152 height 28
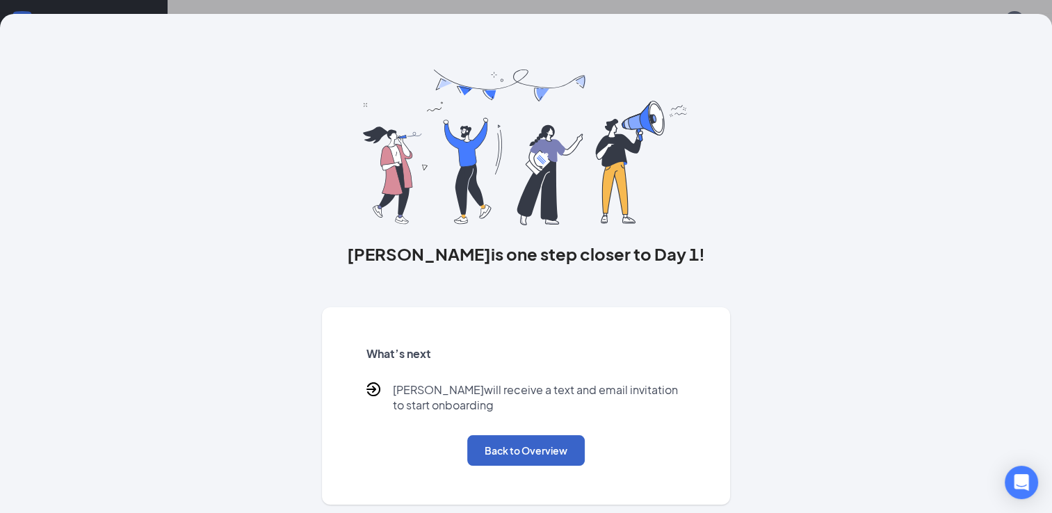
click at [529, 455] on button "Back to Overview" at bounding box center [526, 450] width 118 height 31
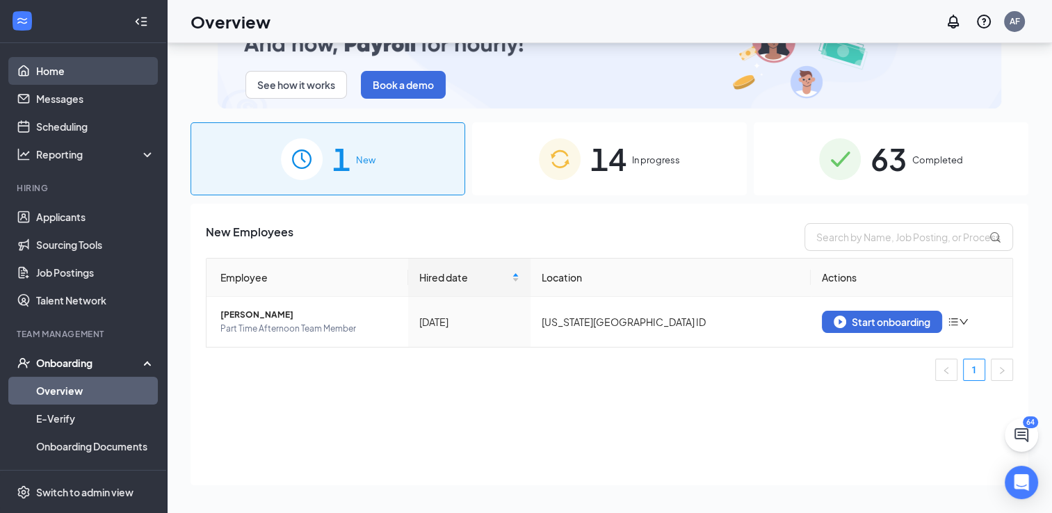
click at [53, 75] on link "Home" at bounding box center [95, 71] width 119 height 28
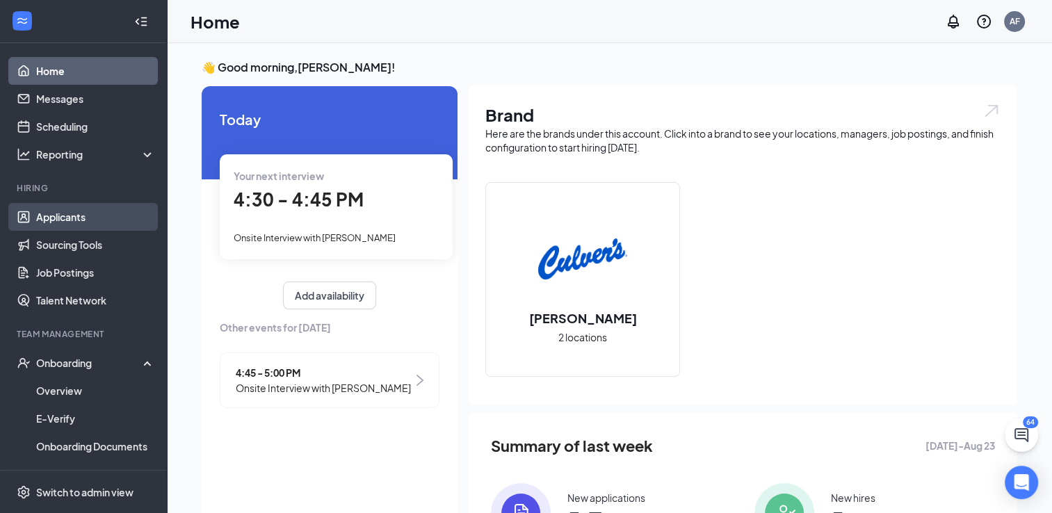
click at [66, 216] on link "Applicants" at bounding box center [95, 217] width 119 height 28
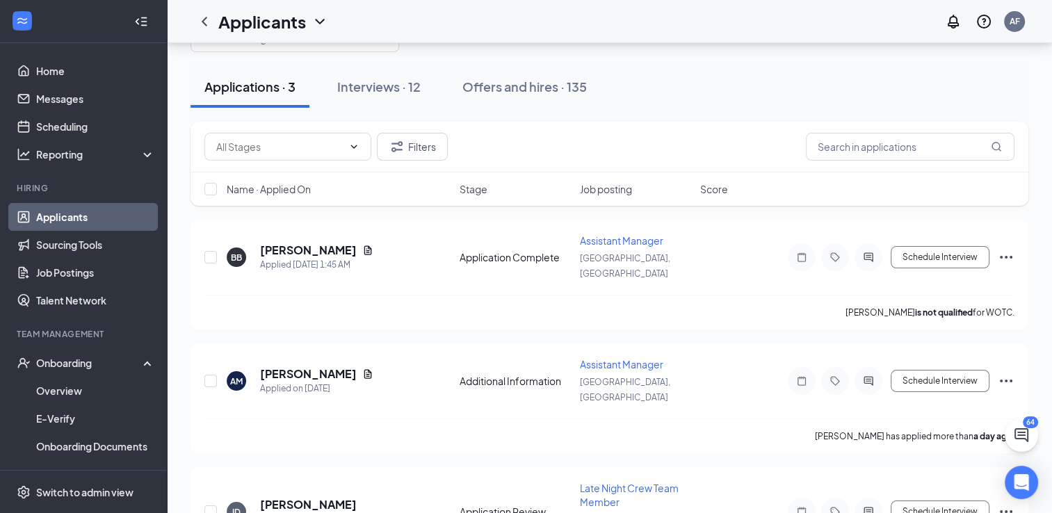
scroll to position [42, 0]
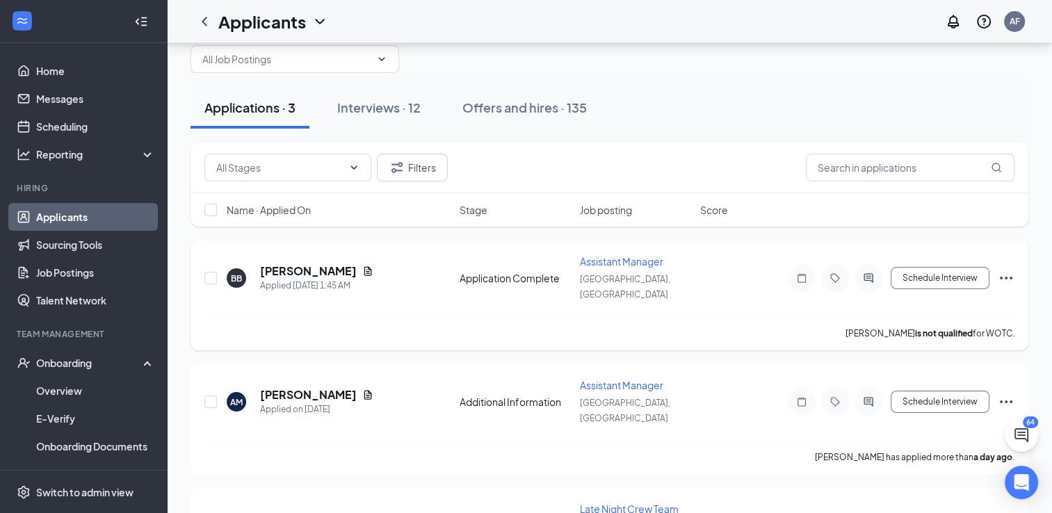
click at [604, 267] on div "Assistant Manager" at bounding box center [636, 262] width 112 height 14
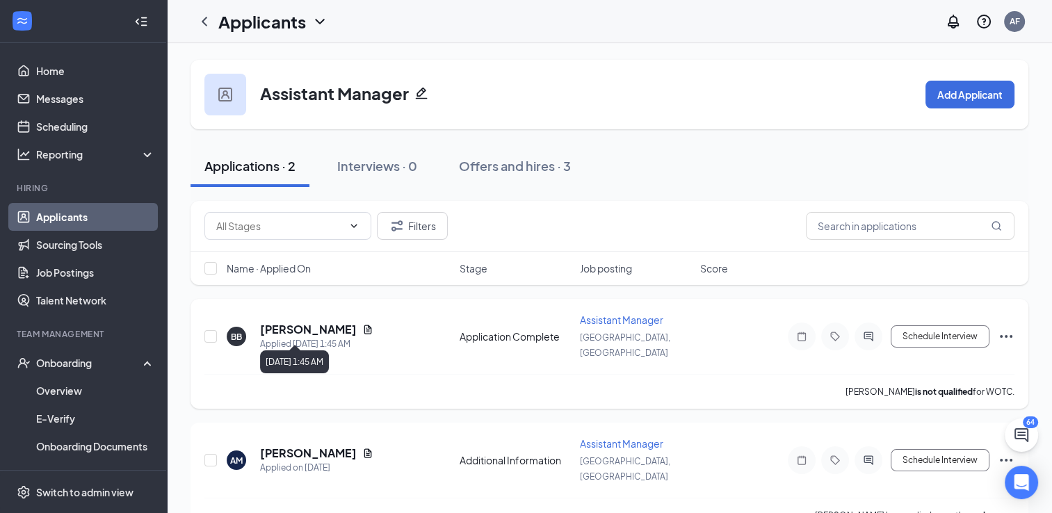
click at [321, 337] on div "Applied [DATE] 1:45 AM" at bounding box center [316, 344] width 113 height 14
click at [634, 319] on span "Assistant Manager" at bounding box center [621, 320] width 83 height 13
click at [1013, 328] on icon "Ellipses" at bounding box center [1006, 336] width 17 height 17
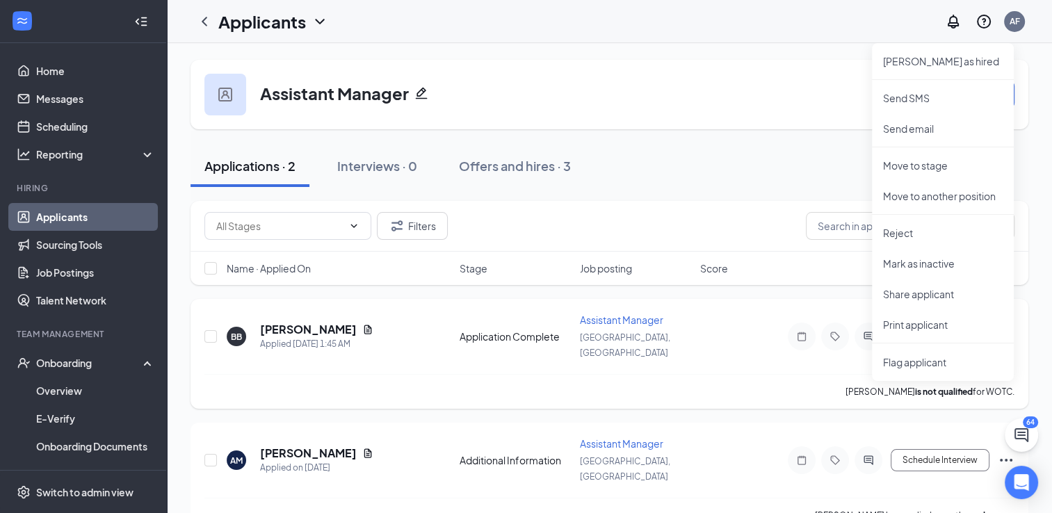
click at [472, 330] on div "Application Complete" at bounding box center [516, 337] width 112 height 14
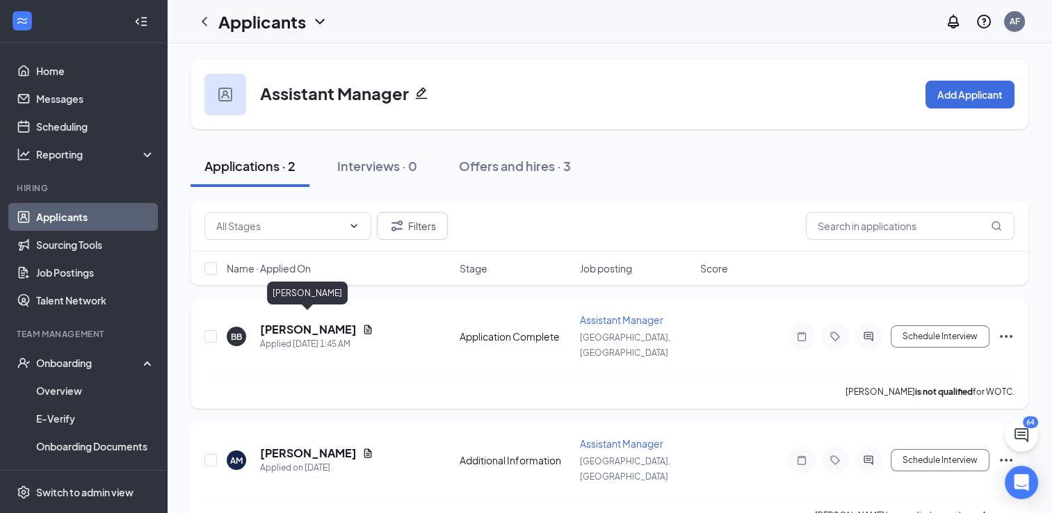
click at [314, 322] on h5 "[PERSON_NAME]" at bounding box center [308, 329] width 97 height 15
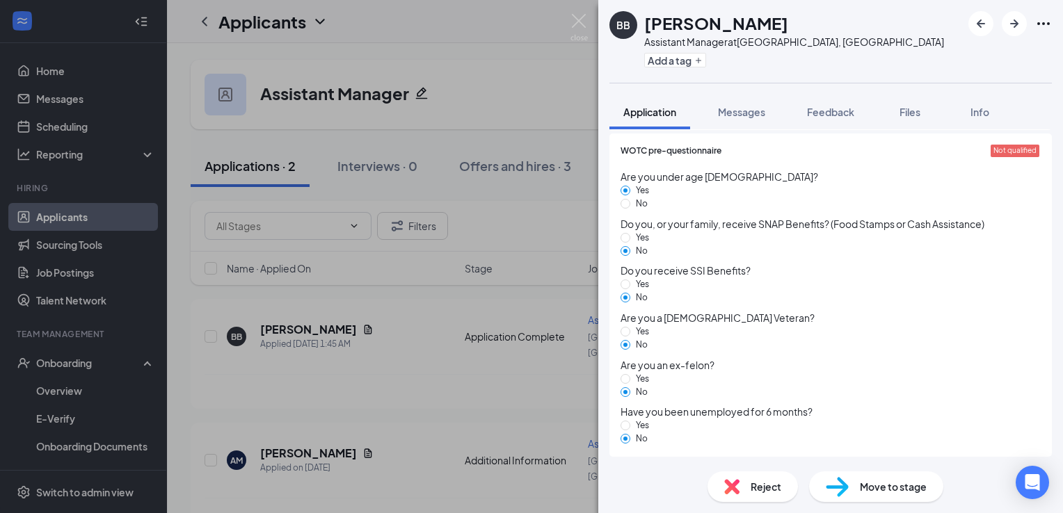
scroll to position [733, 0]
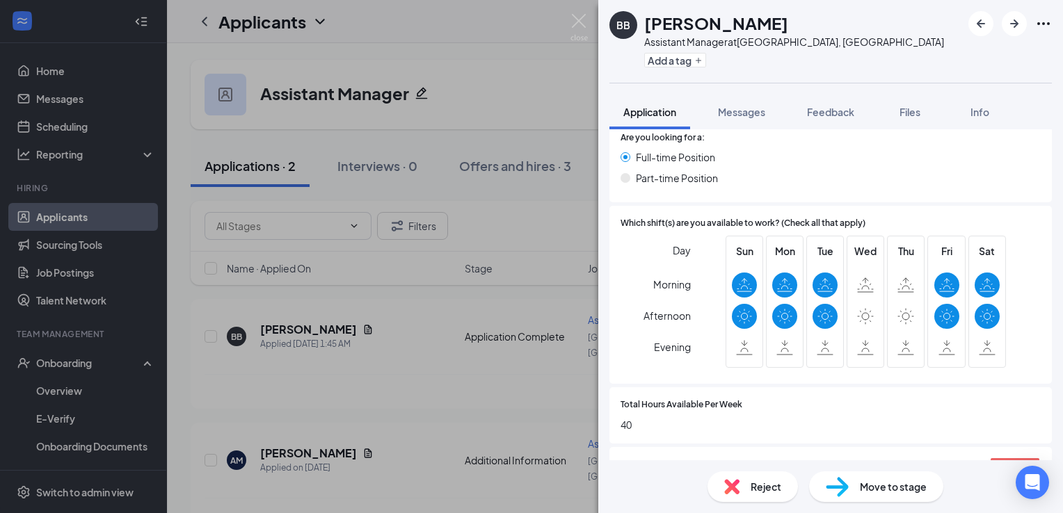
click at [498, 76] on div "BB [PERSON_NAME] Assistant Manager at [GEOGRAPHIC_DATA], [GEOGRAPHIC_DATA] Add …" at bounding box center [531, 256] width 1063 height 513
click at [574, 24] on img at bounding box center [578, 27] width 17 height 27
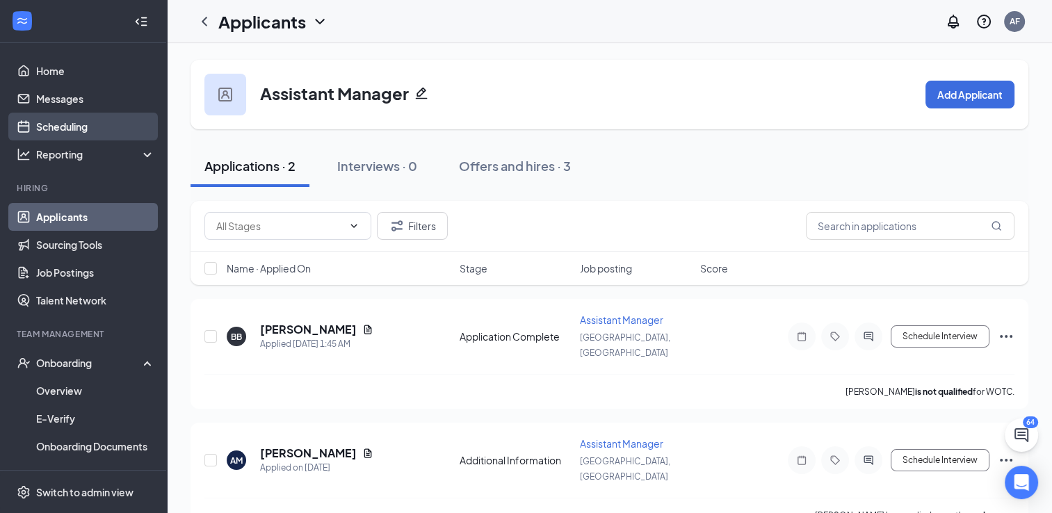
click at [77, 131] on link "Scheduling" at bounding box center [95, 127] width 119 height 28
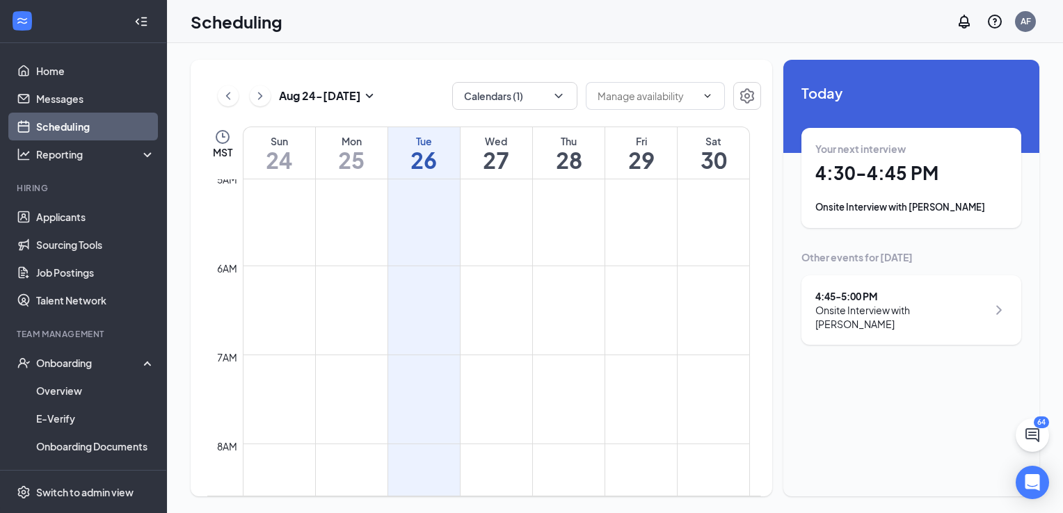
scroll to position [423, 0]
click at [252, 98] on button at bounding box center [260, 96] width 21 height 21
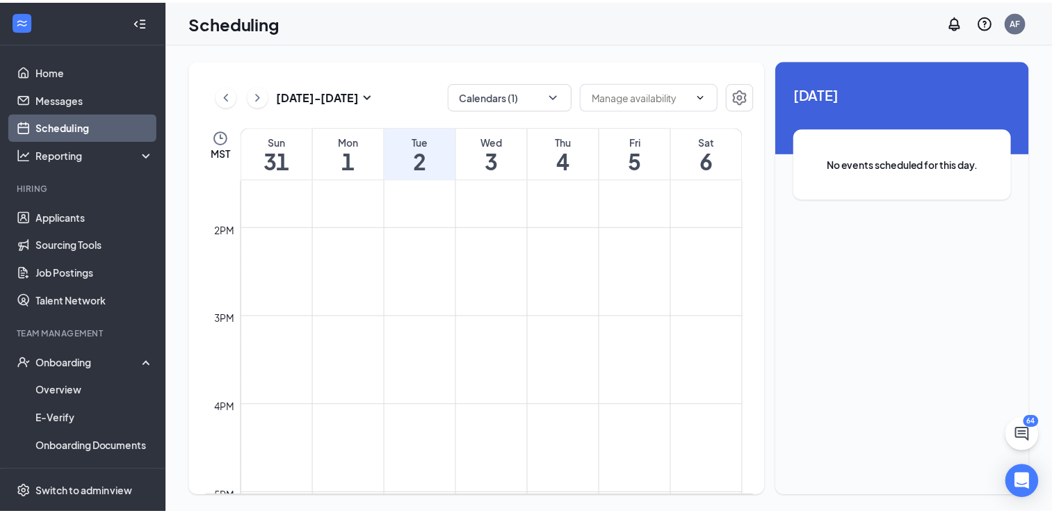
scroll to position [1282, 0]
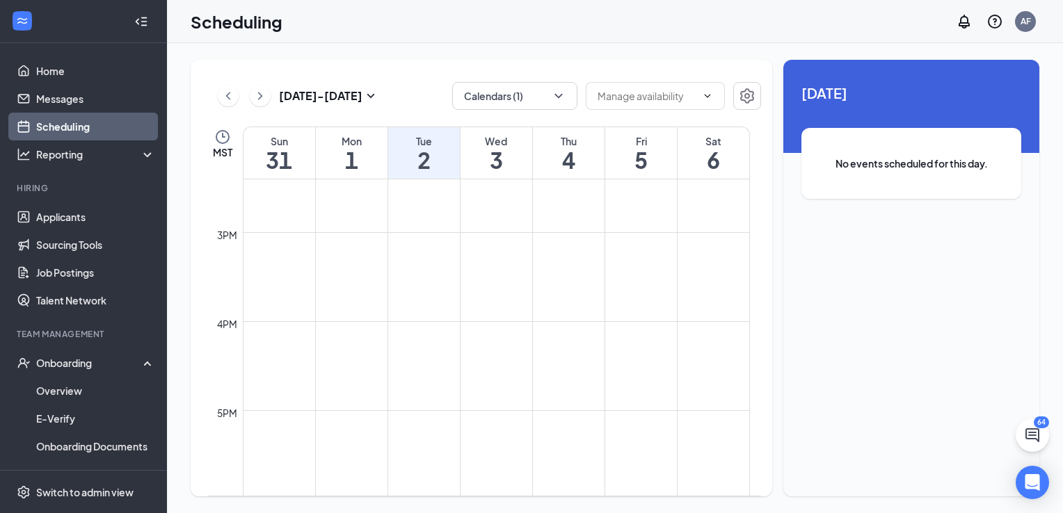
click at [406, 375] on td at bounding box center [496, 377] width 507 height 22
click at [410, 350] on td at bounding box center [496, 355] width 507 height 22
click at [663, 97] on input "text" at bounding box center [646, 95] width 99 height 15
click at [751, 86] on button "button" at bounding box center [747, 96] width 28 height 28
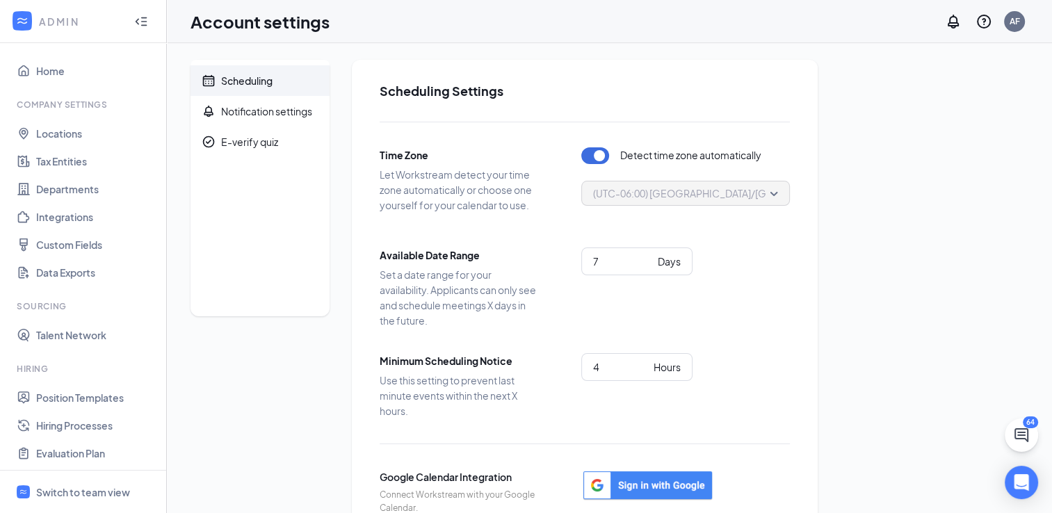
click at [226, 91] on span "Scheduling" at bounding box center [269, 80] width 97 height 31
click at [36, 68] on link "Home" at bounding box center [95, 71] width 119 height 28
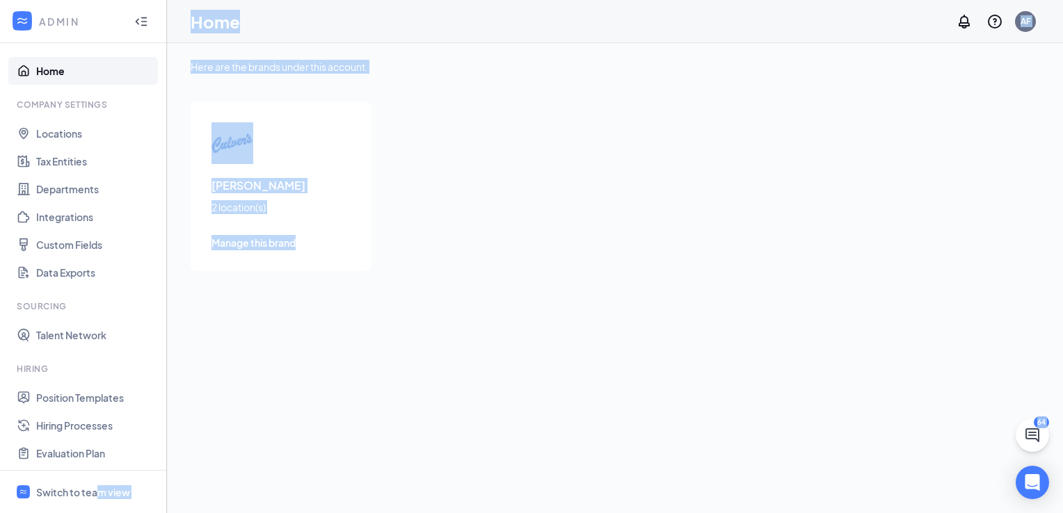
drag, startPoint x: 99, startPoint y: 485, endPoint x: 314, endPoint y: 278, distance: 298.5
click at [314, 278] on div "ADMIN Home Company Settings Locations Tax Entities Departments Integrations Cus…" at bounding box center [531, 256] width 1063 height 513
drag, startPoint x: 314, startPoint y: 278, endPoint x: 267, endPoint y: 399, distance: 129.9
click at [267, 399] on div "Here are the brands under this account. [PERSON_NAME] 2 location(s) Manage this…" at bounding box center [615, 278] width 896 height 470
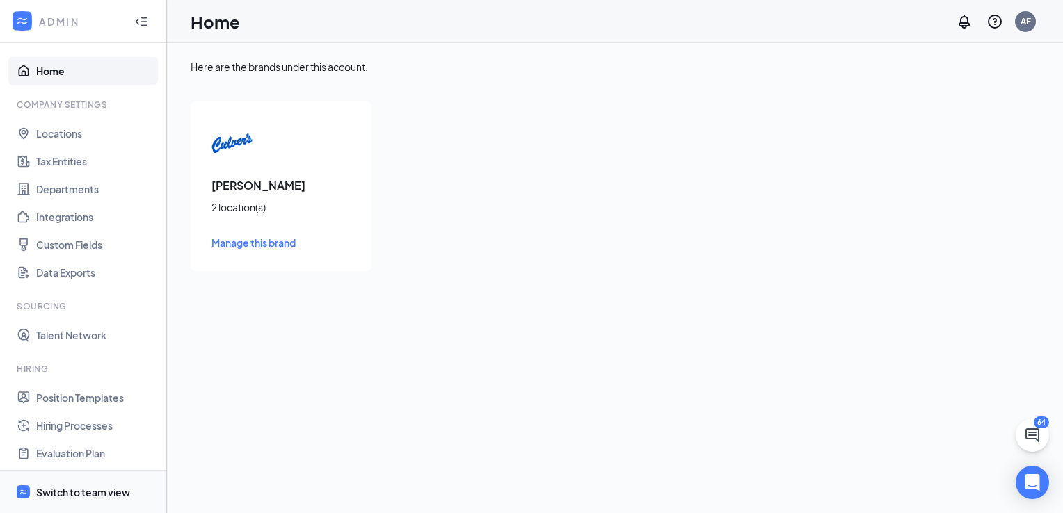
click at [61, 485] on div "Switch to team view" at bounding box center [83, 492] width 94 height 14
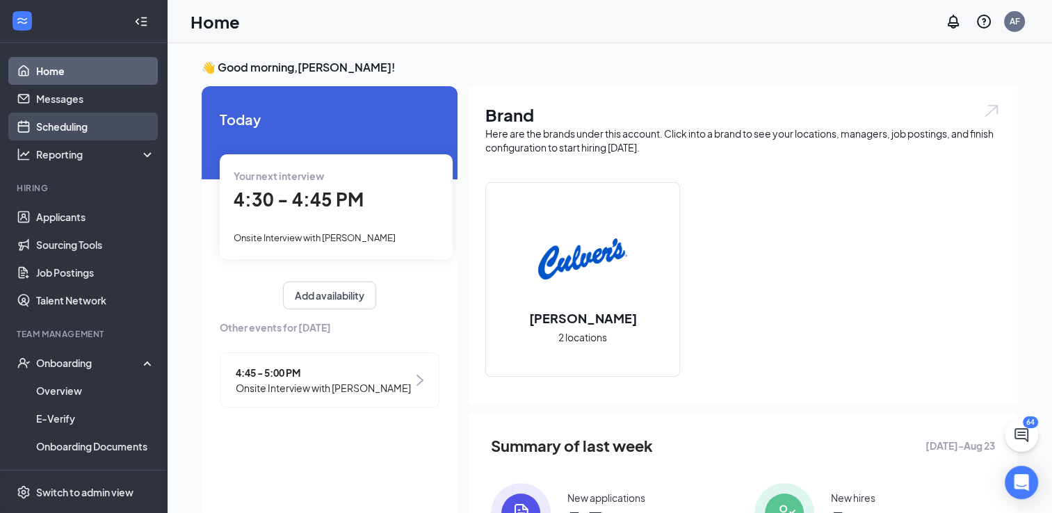
click at [83, 124] on link "Scheduling" at bounding box center [95, 127] width 119 height 28
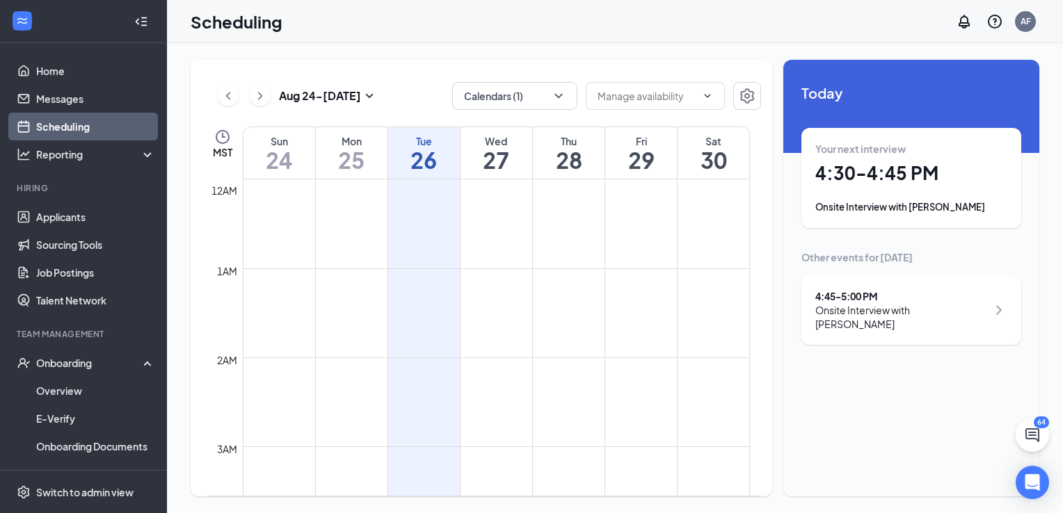
scroll to position [684, 0]
click at [748, 105] on button "button" at bounding box center [747, 96] width 28 height 28
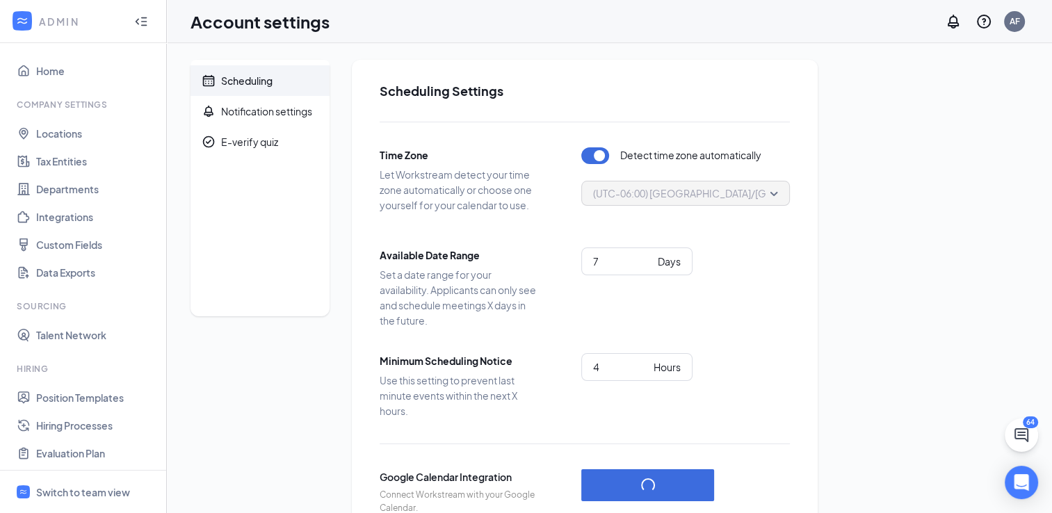
click at [270, 79] on div "Scheduling" at bounding box center [246, 81] width 51 height 14
click at [261, 82] on div "Scheduling" at bounding box center [246, 81] width 51 height 14
click at [86, 478] on span "Switch to team view" at bounding box center [95, 492] width 119 height 42
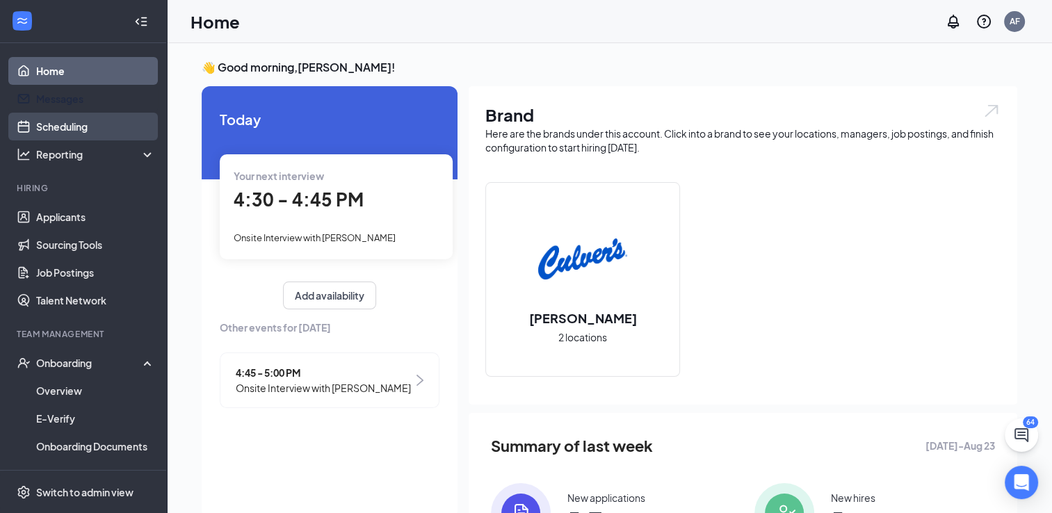
click at [45, 113] on link "Scheduling" at bounding box center [95, 127] width 119 height 28
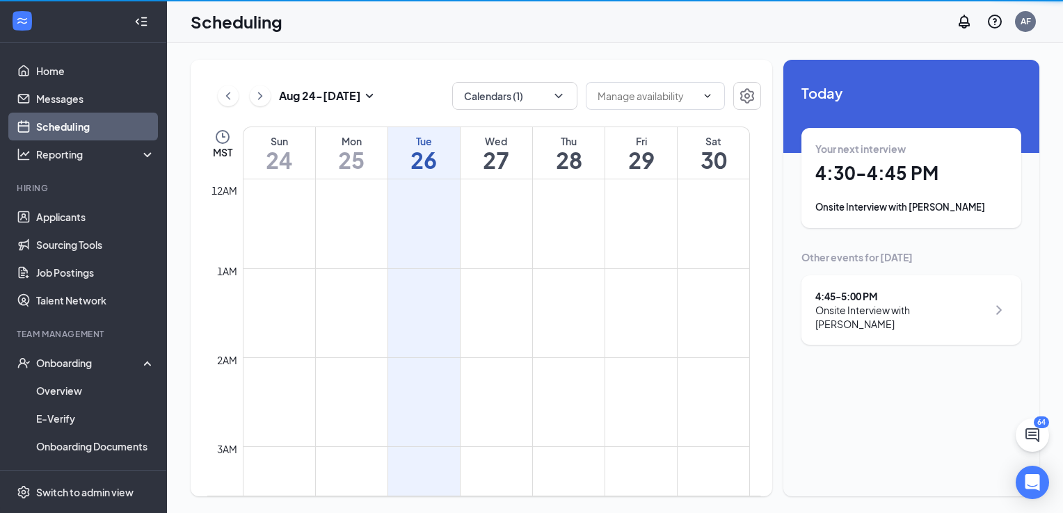
scroll to position [684, 0]
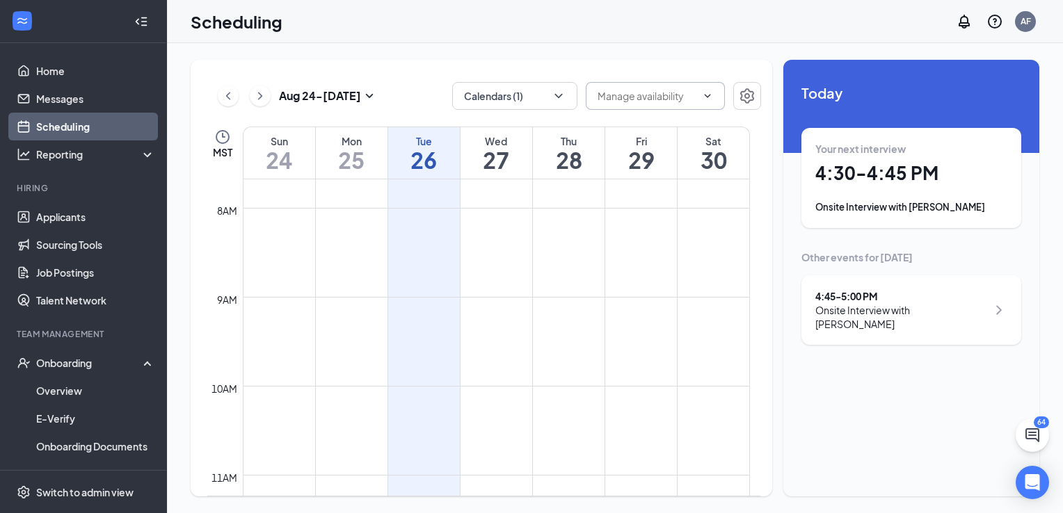
click at [670, 97] on input "text" at bounding box center [646, 95] width 99 height 15
click at [615, 93] on input "text" at bounding box center [646, 95] width 99 height 15
click at [260, 93] on icon "ChevronRight" at bounding box center [260, 96] width 14 height 17
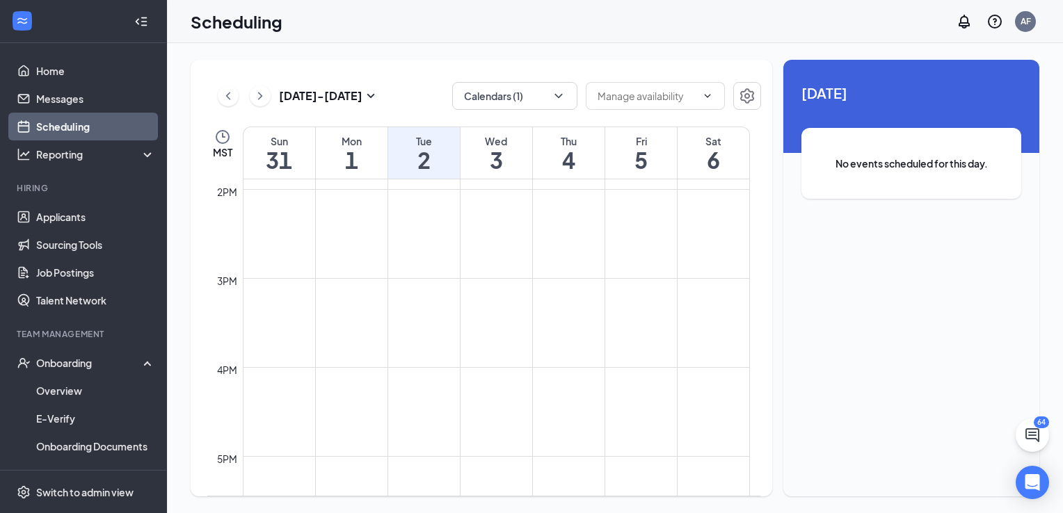
scroll to position [1399, 0]
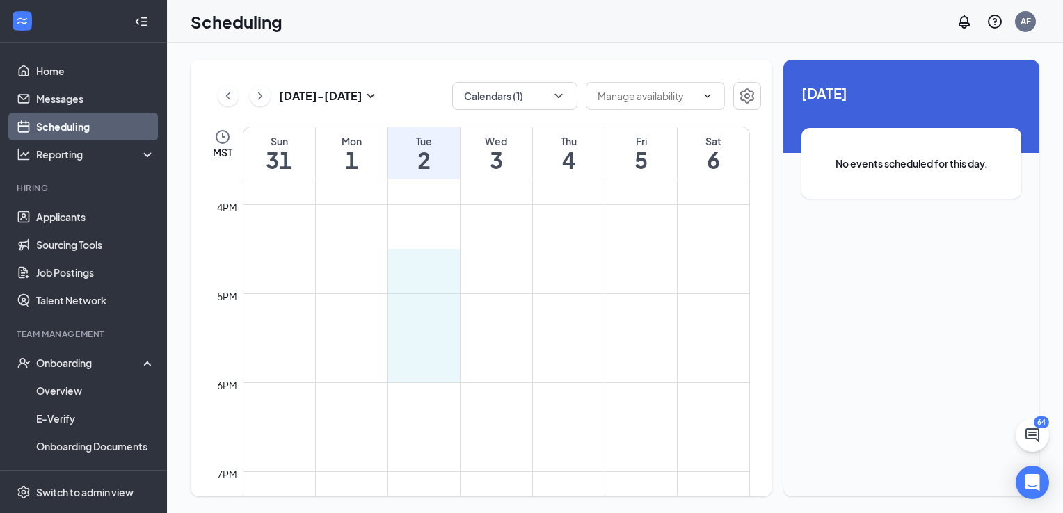
drag, startPoint x: 412, startPoint y: 260, endPoint x: 437, endPoint y: 367, distance: 109.8
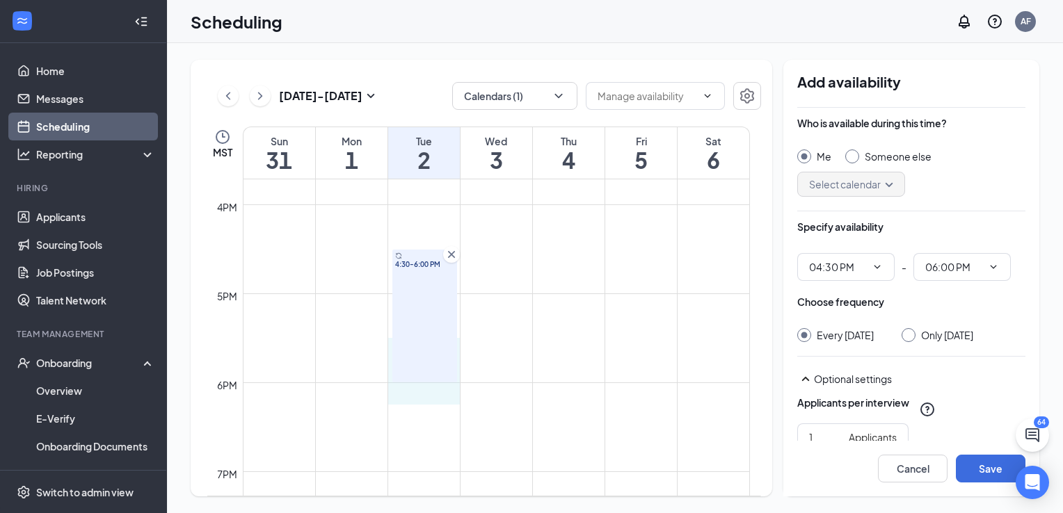
drag, startPoint x: 415, startPoint y: 382, endPoint x: 412, endPoint y: 352, distance: 30.8
drag, startPoint x: 419, startPoint y: 382, endPoint x: 419, endPoint y: 352, distance: 30.6
click at [453, 255] on icon "Cross" at bounding box center [451, 255] width 14 height 14
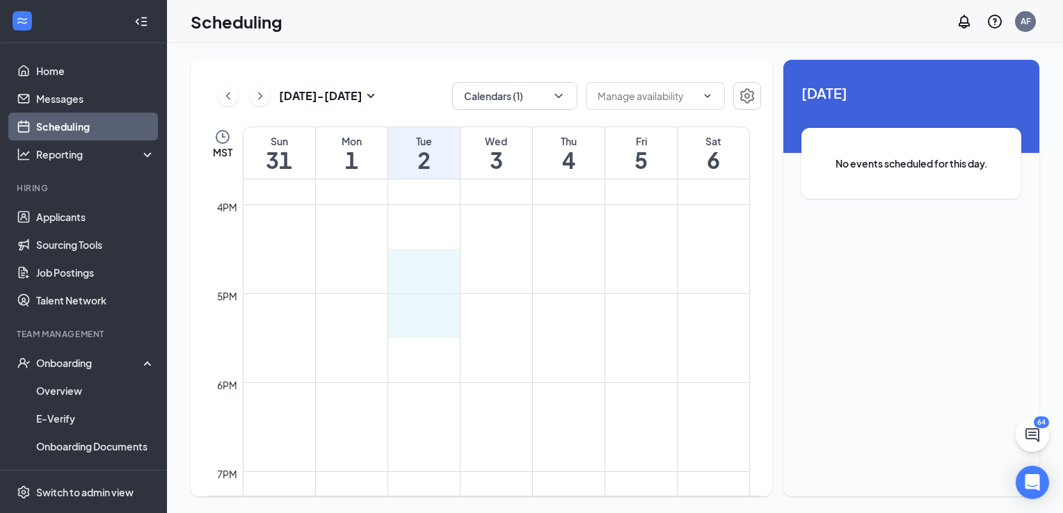
drag, startPoint x: 396, startPoint y: 263, endPoint x: 448, endPoint y: 336, distance: 89.3
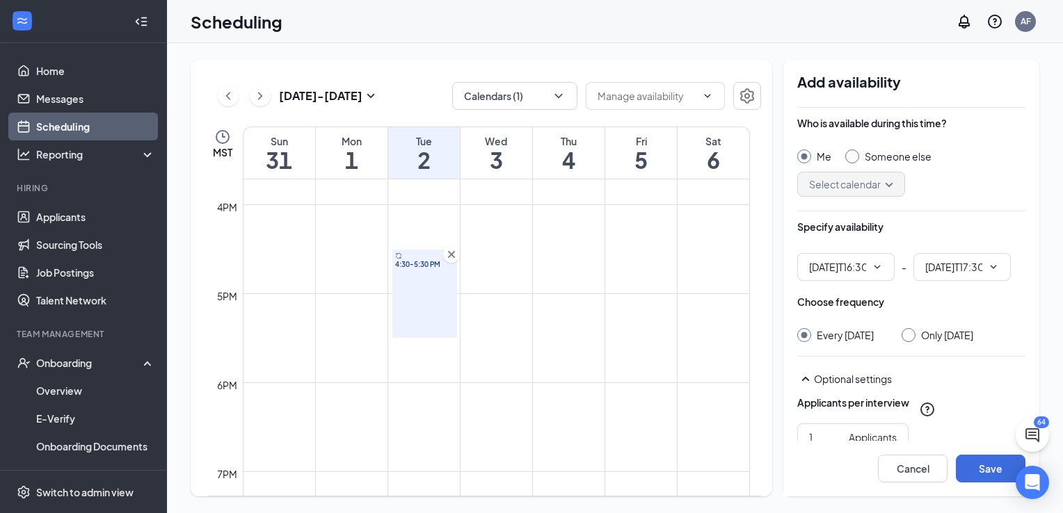
type input "04:30 PM"
type input "05:30 PM"
drag, startPoint x: 465, startPoint y: 252, endPoint x: 520, endPoint y: 316, distance: 84.3
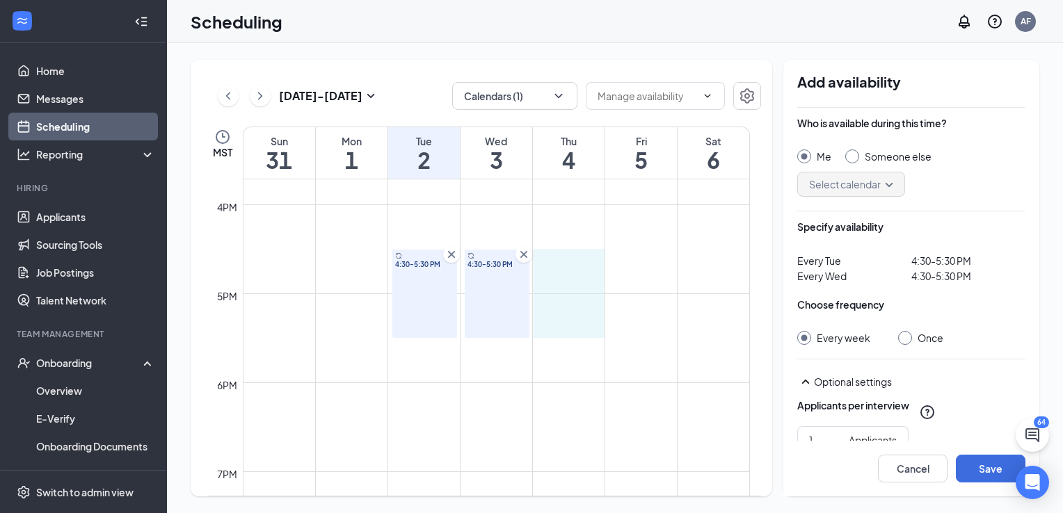
drag, startPoint x: 535, startPoint y: 255, endPoint x: 590, endPoint y: 324, distance: 88.1
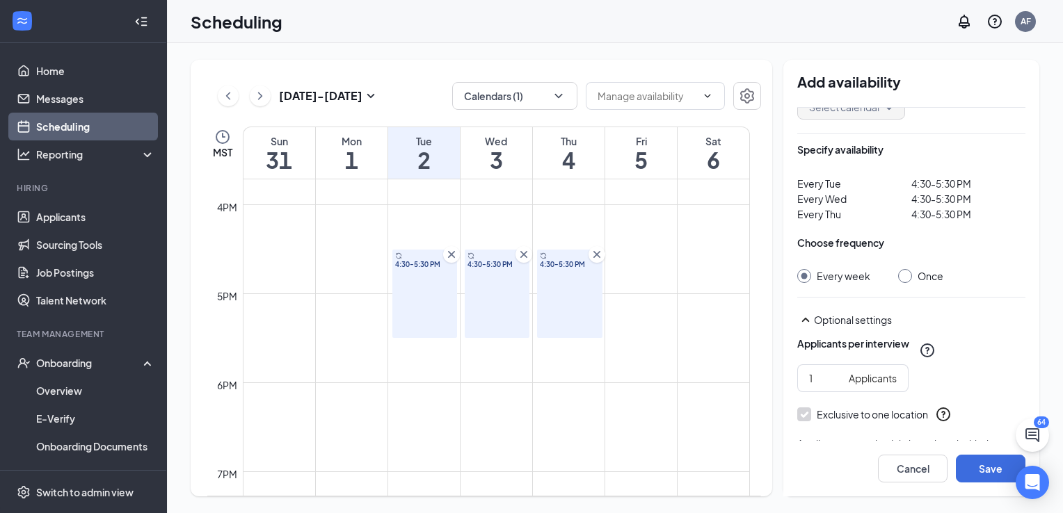
scroll to position [76, 0]
click at [907, 280] on div at bounding box center [905, 278] width 14 height 14
click at [899, 280] on div at bounding box center [905, 278] width 14 height 14
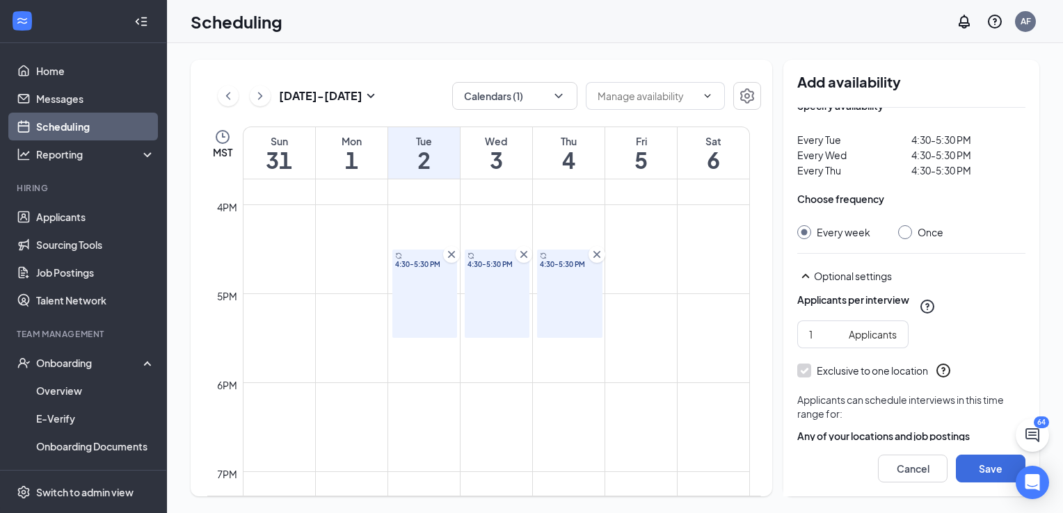
scroll to position [122, 0]
click at [901, 230] on input "Once" at bounding box center [903, 229] width 10 height 10
radio input "true"
radio input "false"
click at [901, 230] on input "Once" at bounding box center [903, 229] width 10 height 10
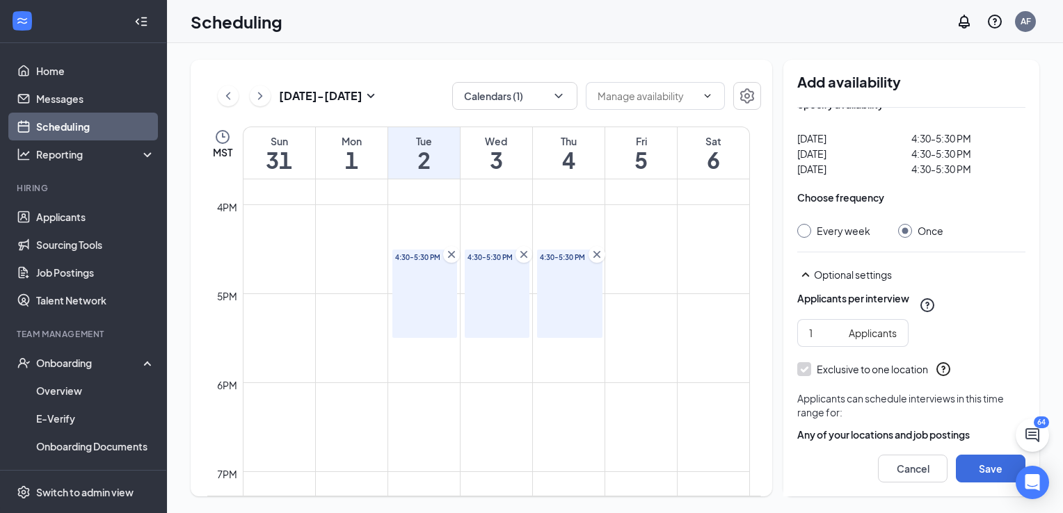
click at [901, 230] on input "Once" at bounding box center [903, 229] width 10 height 10
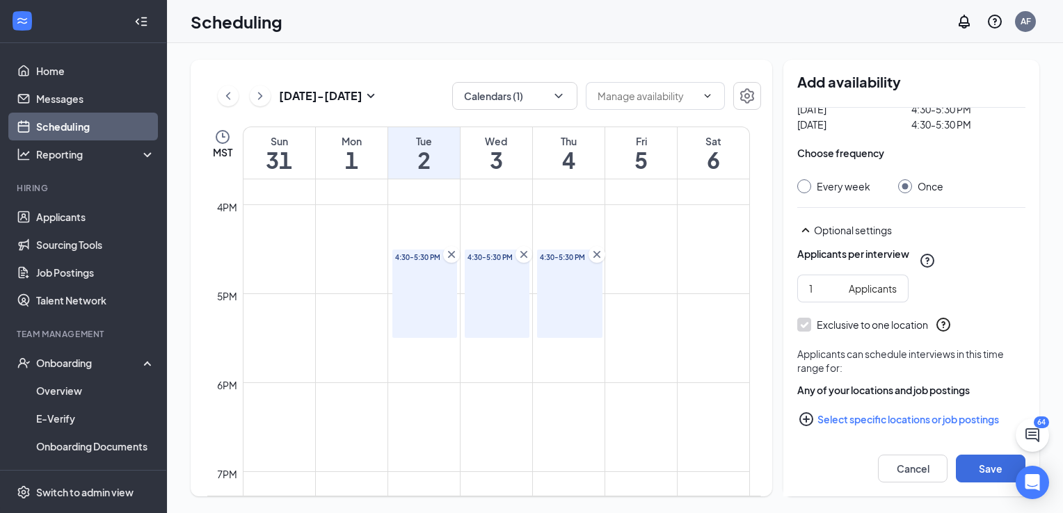
scroll to position [172, 0]
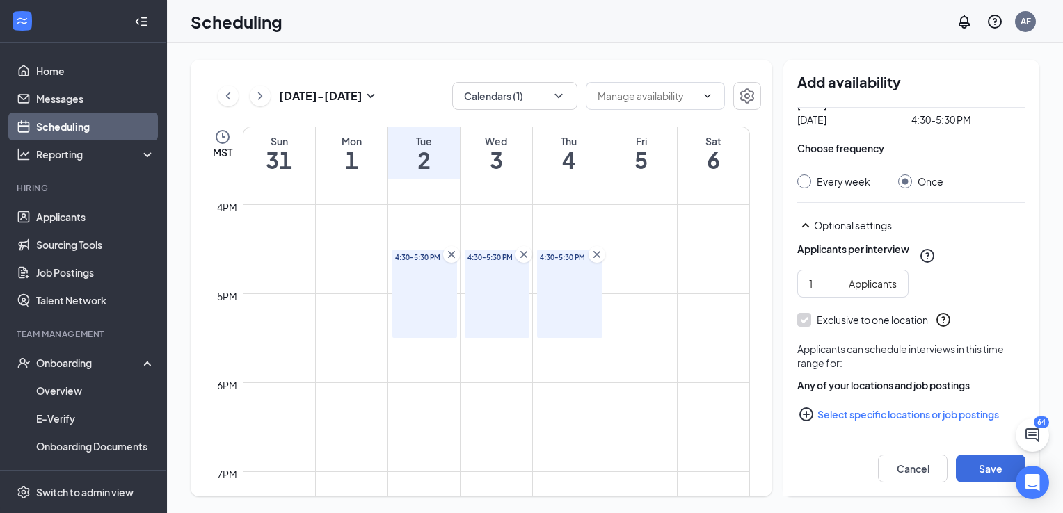
click at [809, 413] on icon "PlusCircle" at bounding box center [806, 414] width 17 height 17
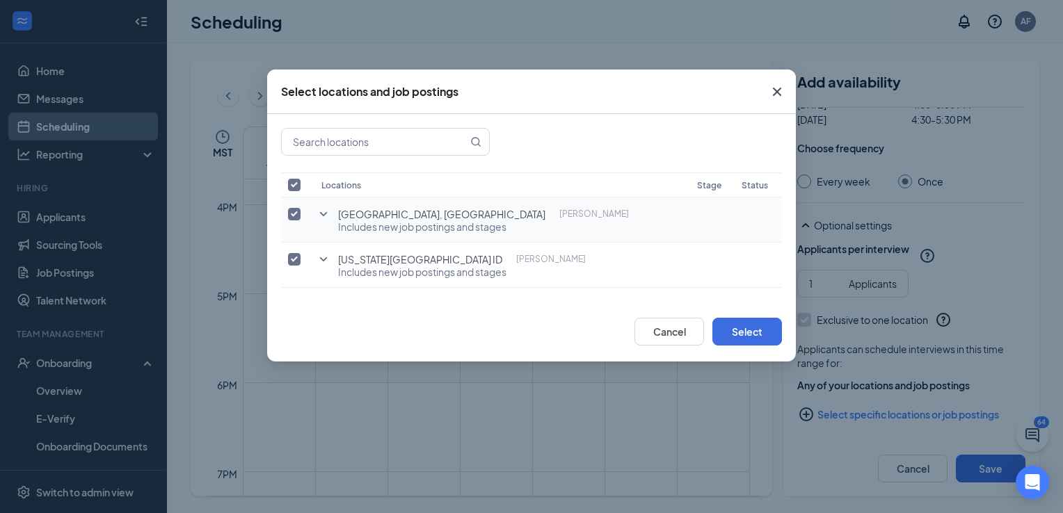
click at [324, 214] on icon "SmallChevronDown" at bounding box center [324, 214] width 8 height 4
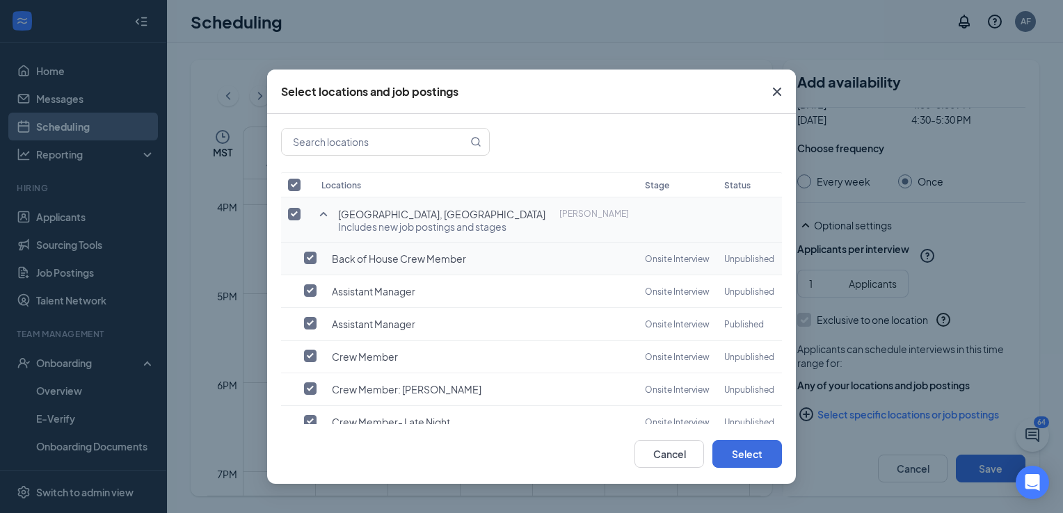
click at [314, 258] on input "checkbox" at bounding box center [310, 258] width 13 height 13
checkbox input "true"
checkbox input "false"
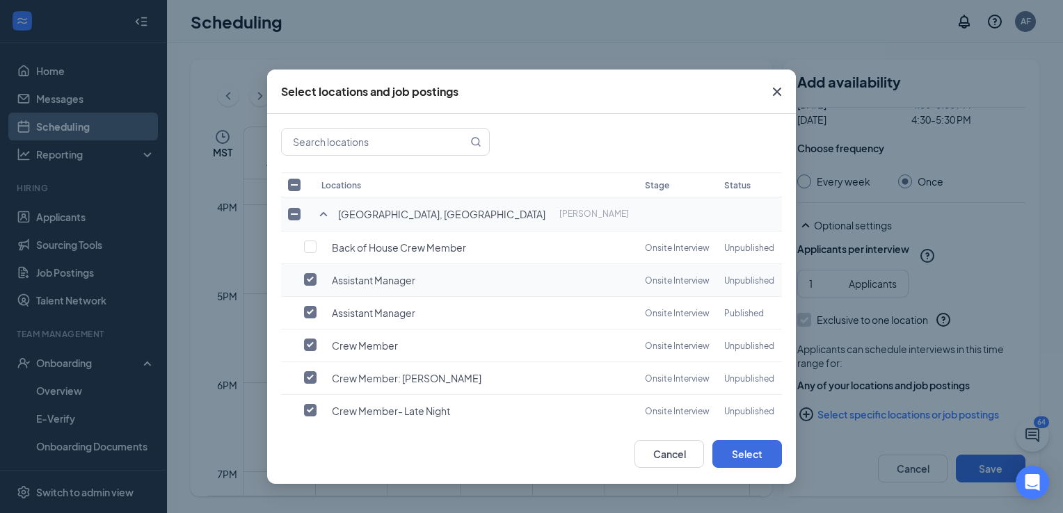
click at [307, 268] on td at bounding box center [297, 280] width 33 height 33
click at [309, 276] on input "checkbox" at bounding box center [310, 279] width 13 height 13
checkbox input "false"
click at [312, 339] on input "checkbox" at bounding box center [310, 345] width 13 height 13
checkbox input "false"
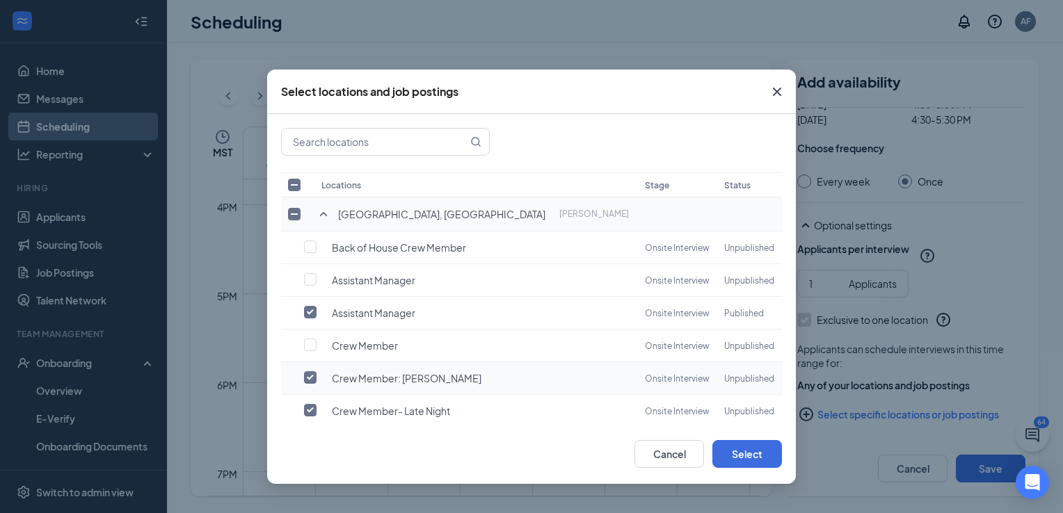
click at [307, 372] on input "checkbox" at bounding box center [310, 377] width 13 height 13
checkbox input "false"
click at [312, 404] on input "checkbox" at bounding box center [310, 410] width 13 height 13
checkbox input "false"
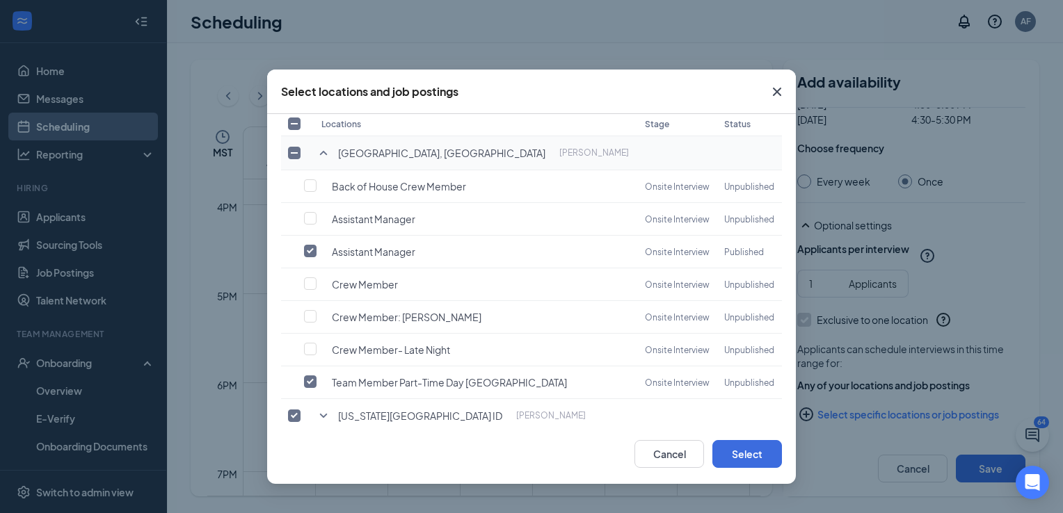
scroll to position [83, 0]
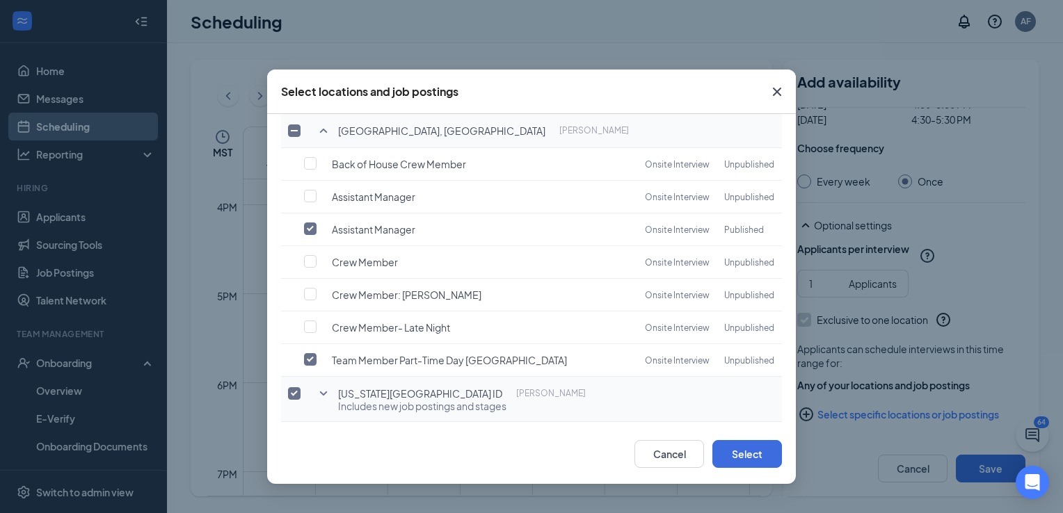
click at [289, 387] on input "checkbox" at bounding box center [294, 393] width 13 height 13
checkbox input "false"
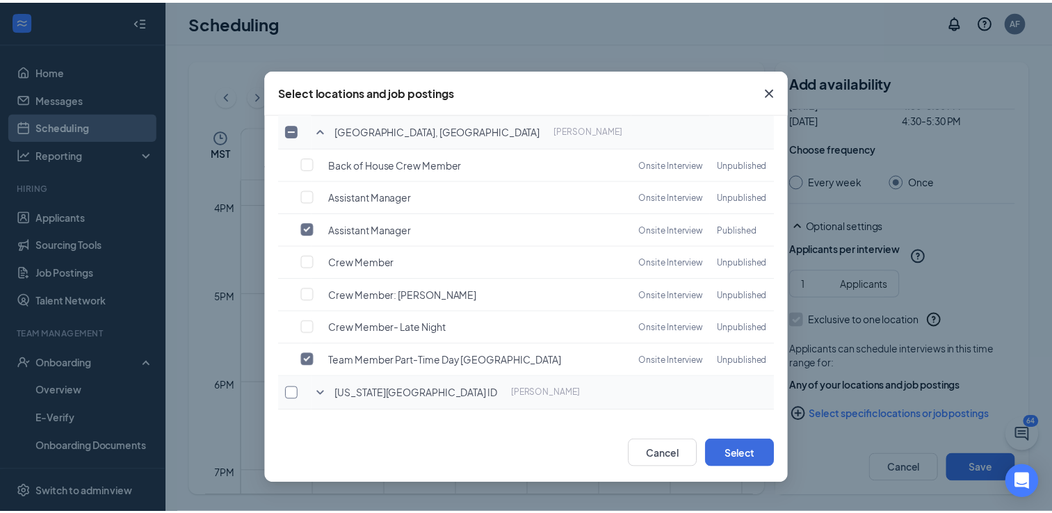
scroll to position [72, 0]
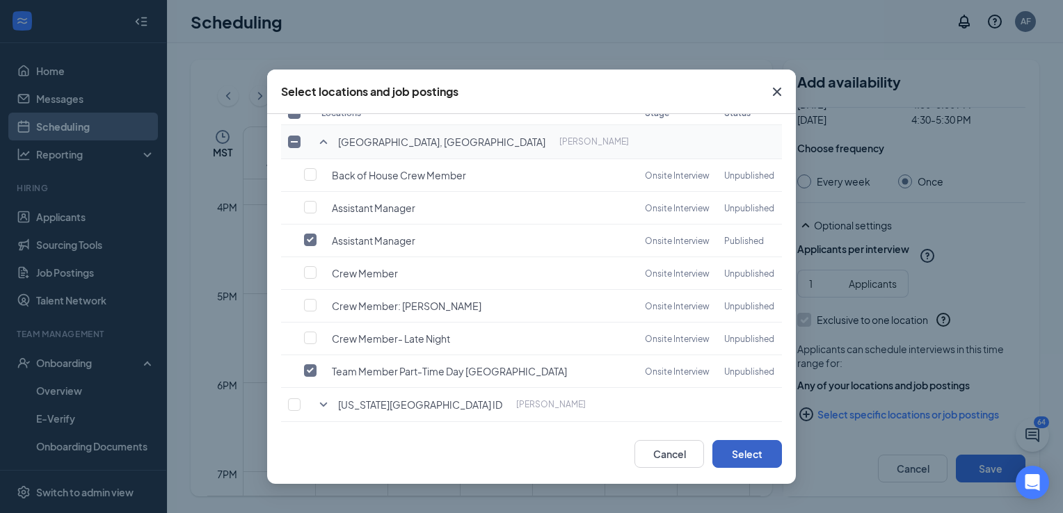
click at [745, 449] on button "Select" at bounding box center [747, 454] width 70 height 28
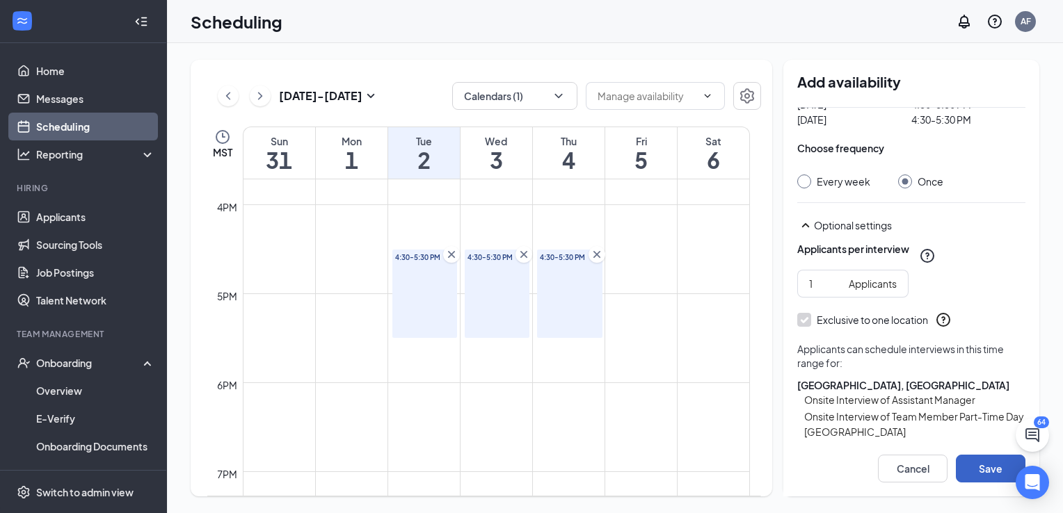
click at [985, 472] on button "Save" at bounding box center [991, 469] width 70 height 28
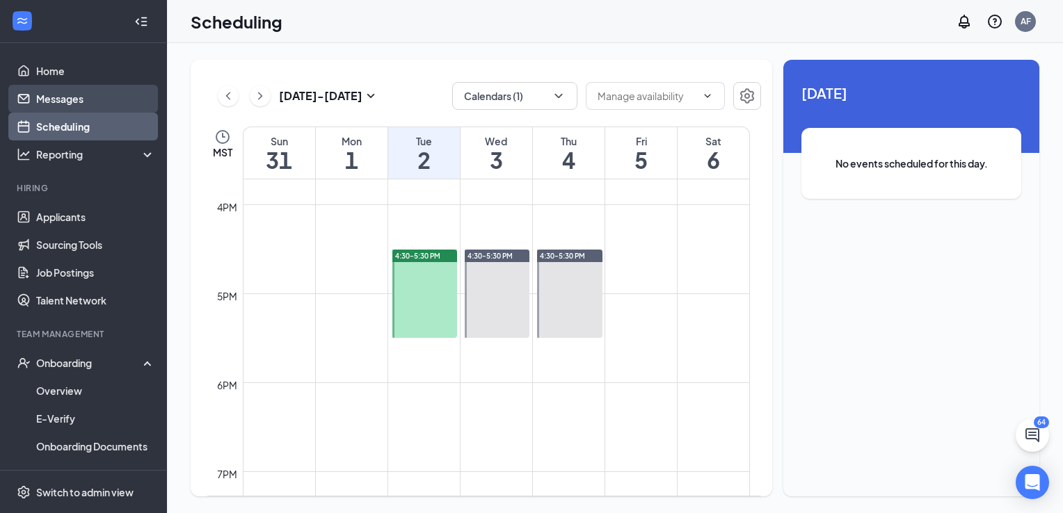
click at [81, 92] on link "Messages" at bounding box center [95, 99] width 119 height 28
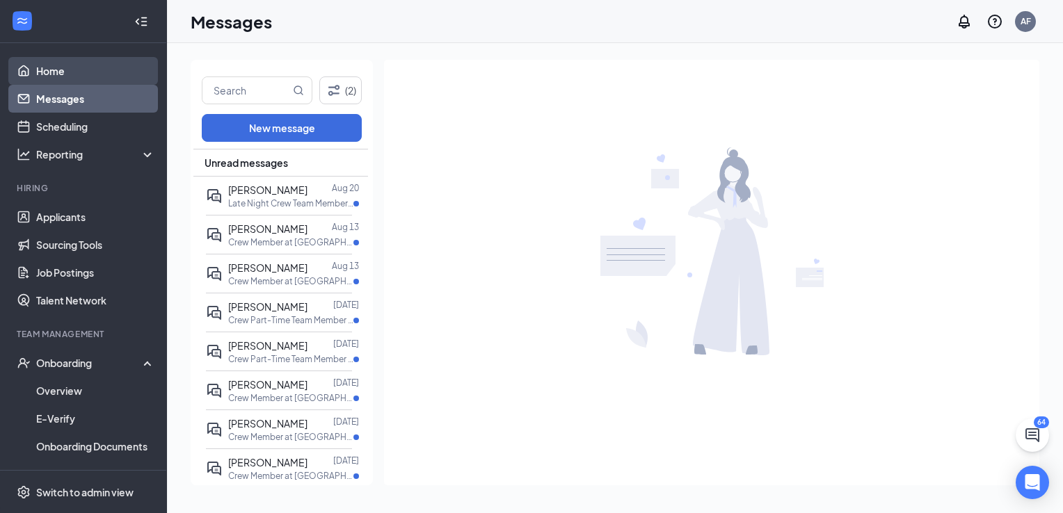
click at [61, 71] on link "Home" at bounding box center [95, 71] width 119 height 28
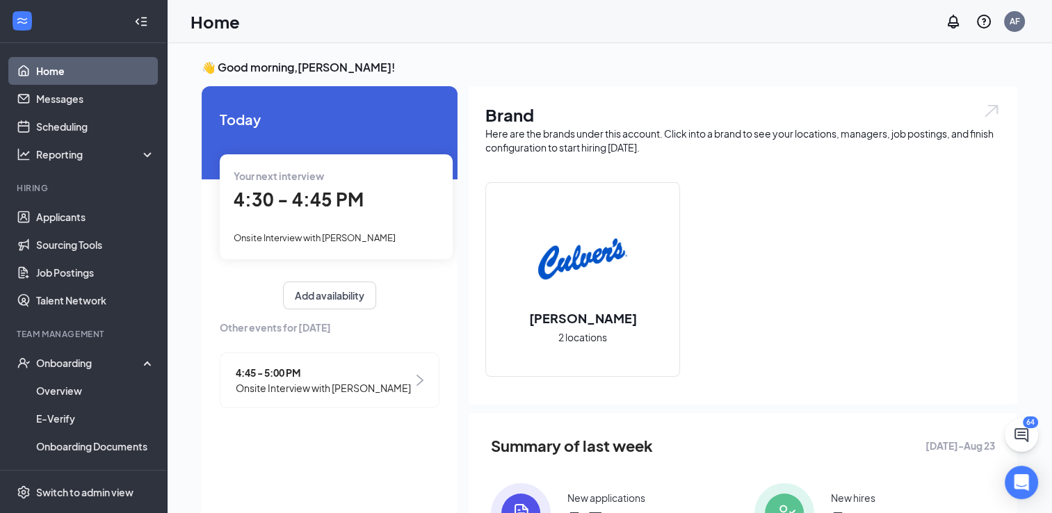
click at [577, 280] on img at bounding box center [582, 259] width 89 height 89
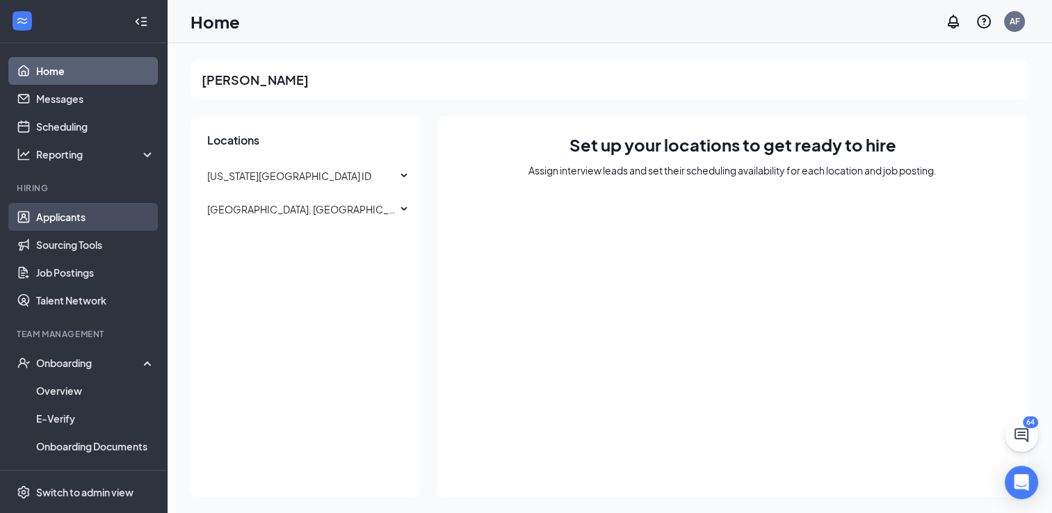
click at [62, 211] on link "Applicants" at bounding box center [95, 217] width 119 height 28
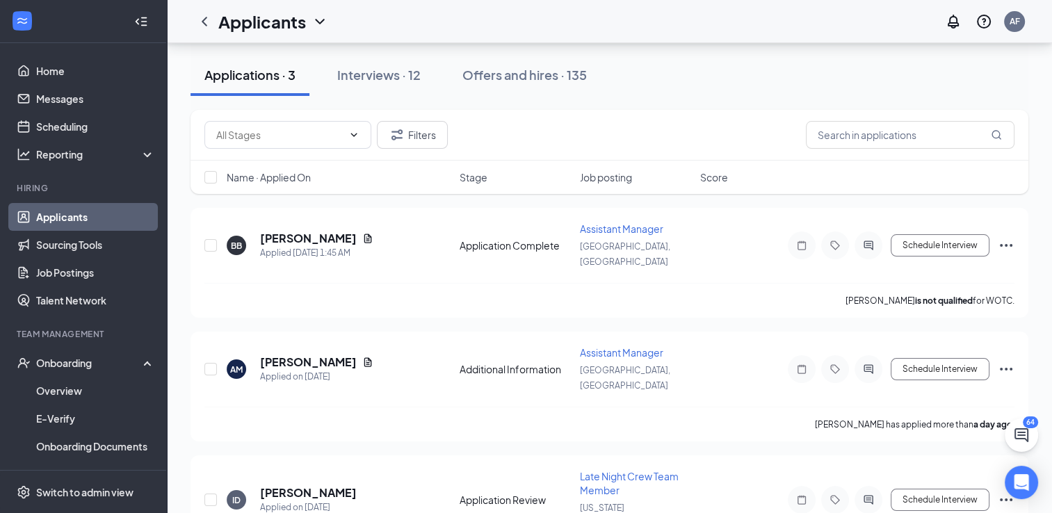
scroll to position [63, 0]
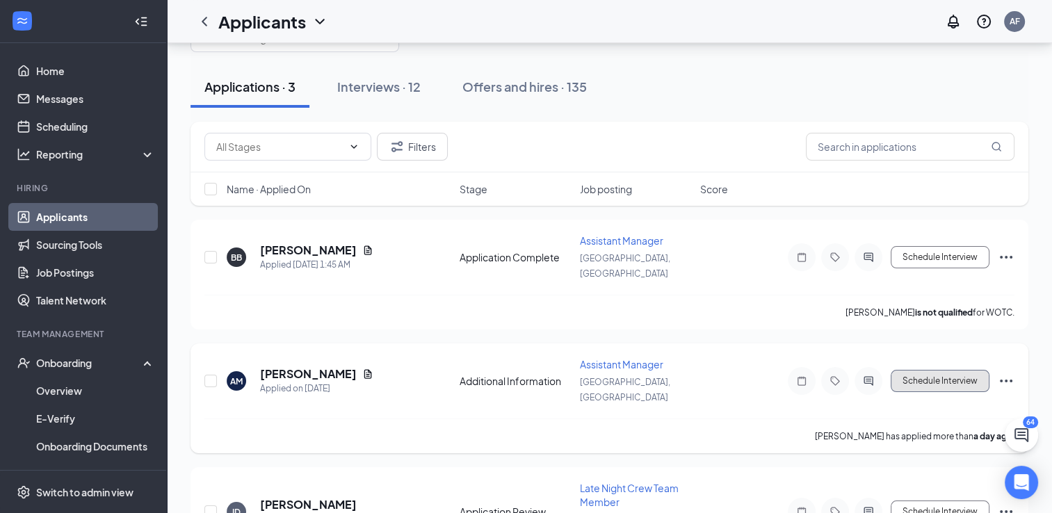
click at [925, 370] on button "Schedule Interview" at bounding box center [940, 381] width 99 height 22
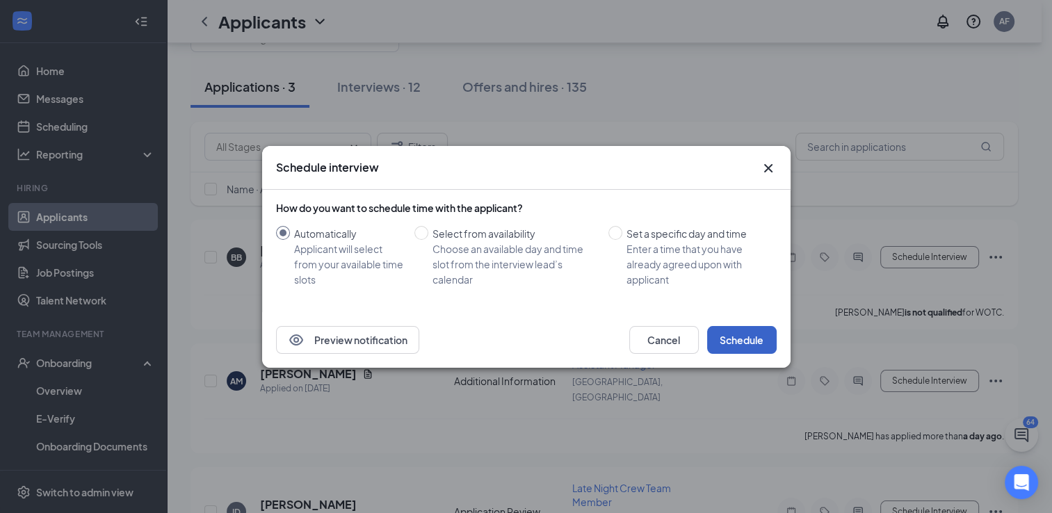
click at [738, 341] on button "Schedule" at bounding box center [742, 340] width 70 height 28
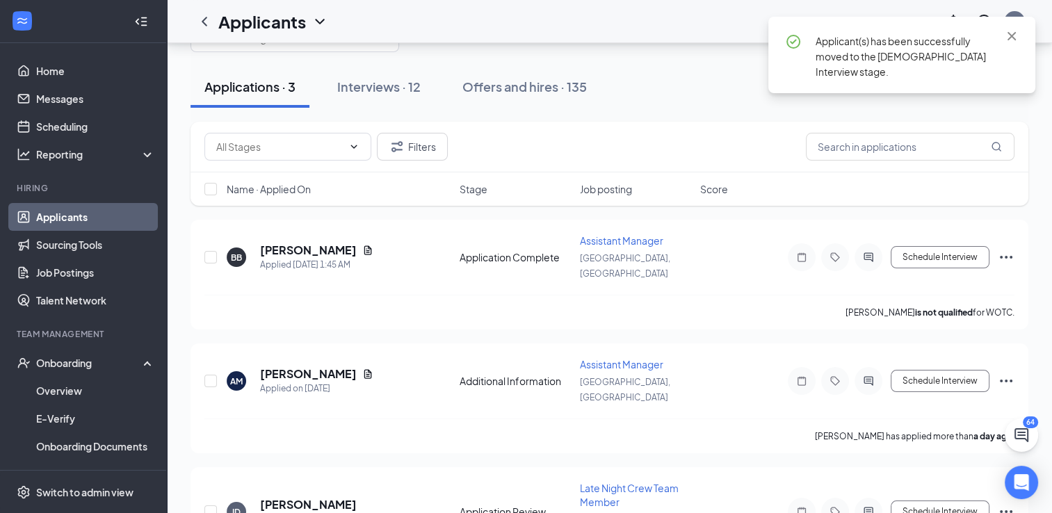
scroll to position [0, 0]
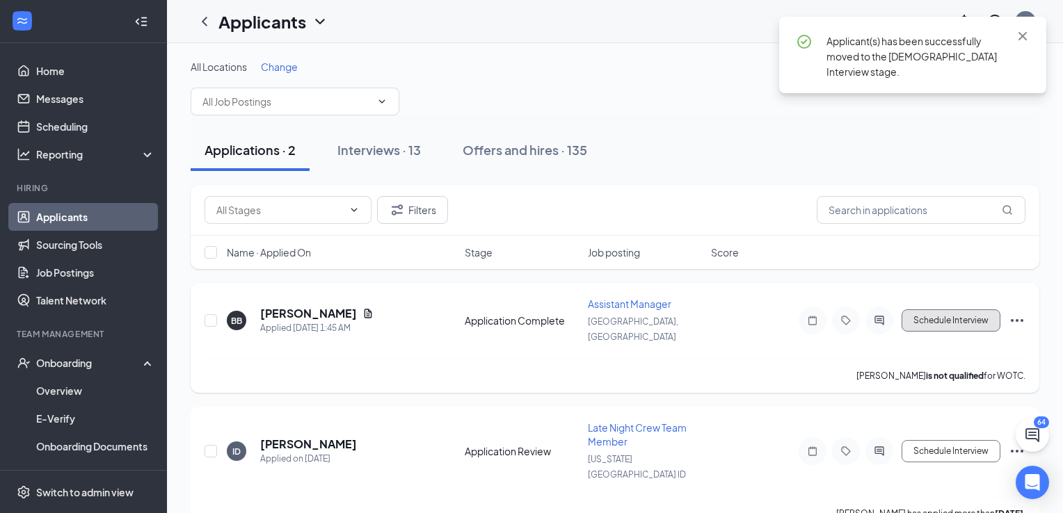
click at [931, 309] on button "Schedule Interview" at bounding box center [950, 320] width 99 height 22
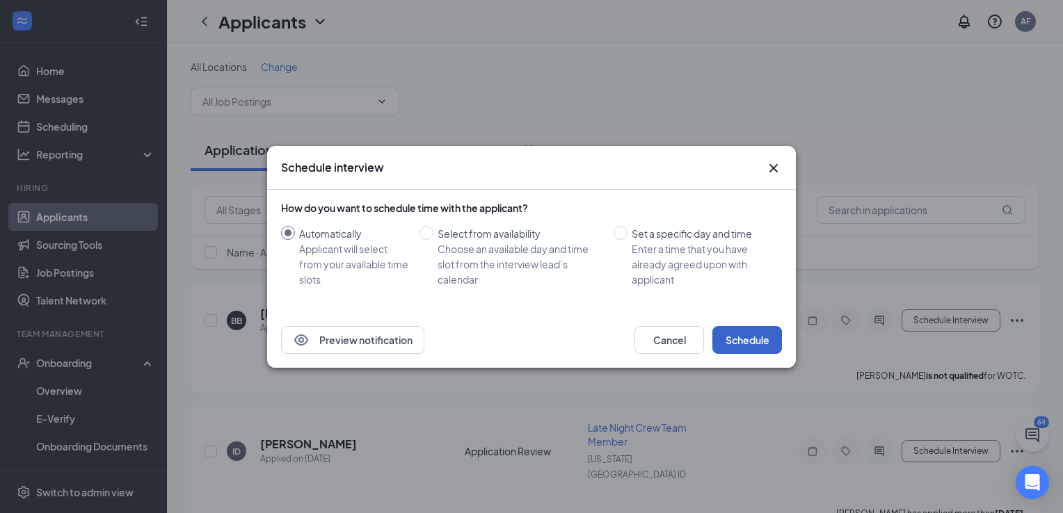
click at [762, 334] on button "Schedule" at bounding box center [747, 340] width 70 height 28
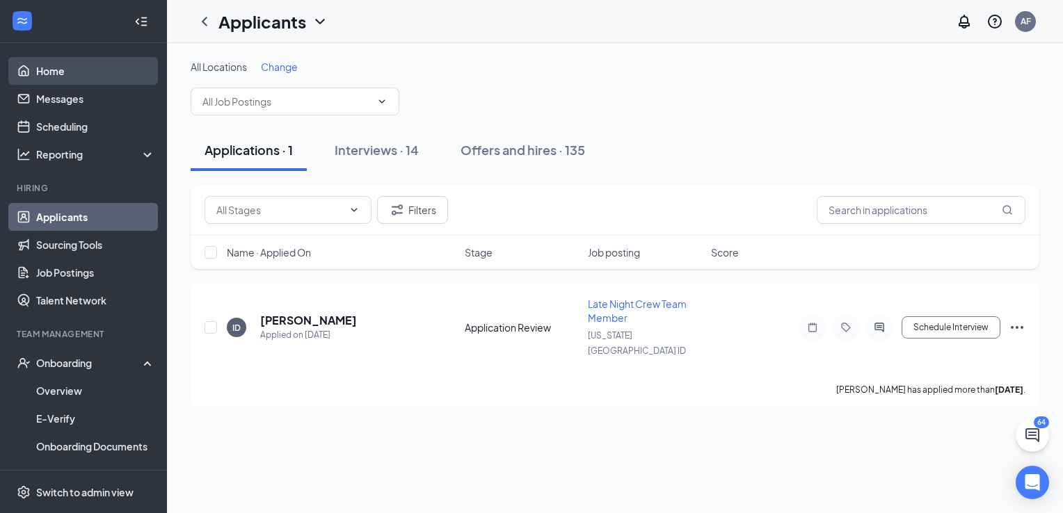
click at [37, 71] on link "Home" at bounding box center [95, 71] width 119 height 28
